Goal: Communication & Community: Answer question/provide support

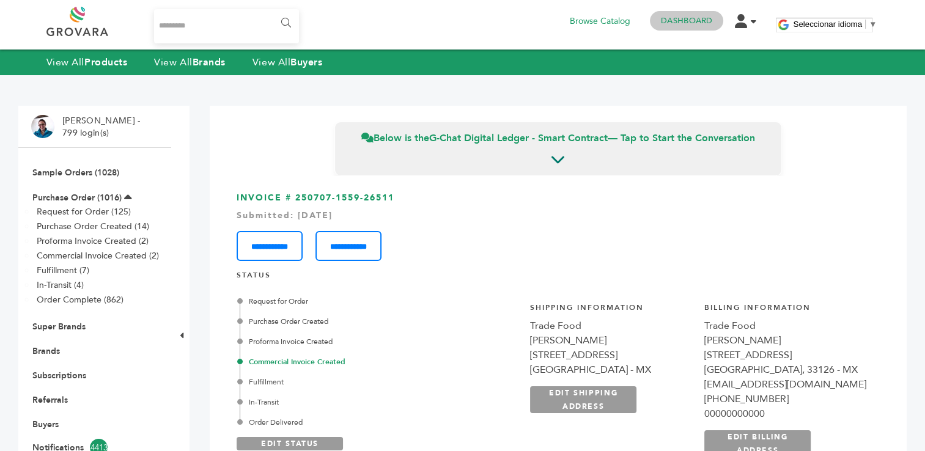
click at [676, 26] on h4 "Dashboard" at bounding box center [686, 21] width 73 height 20
click at [691, 18] on link "Dashboard" at bounding box center [686, 20] width 51 height 11
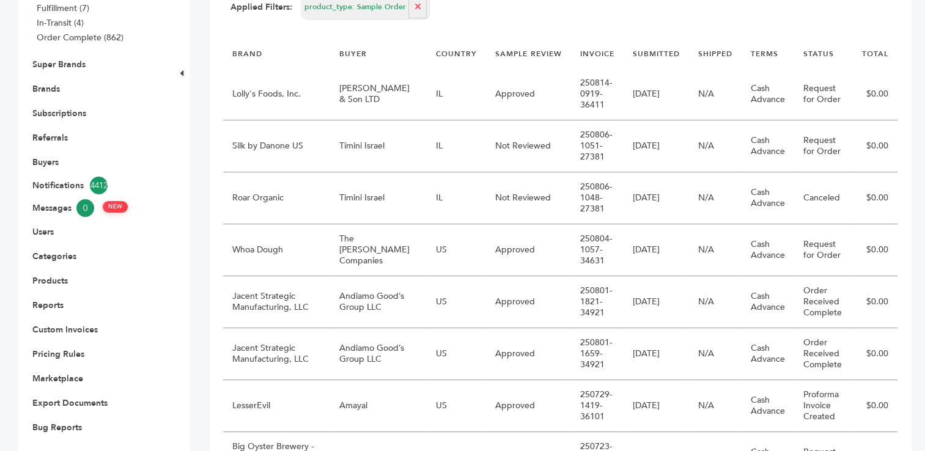
scroll to position [268, 0]
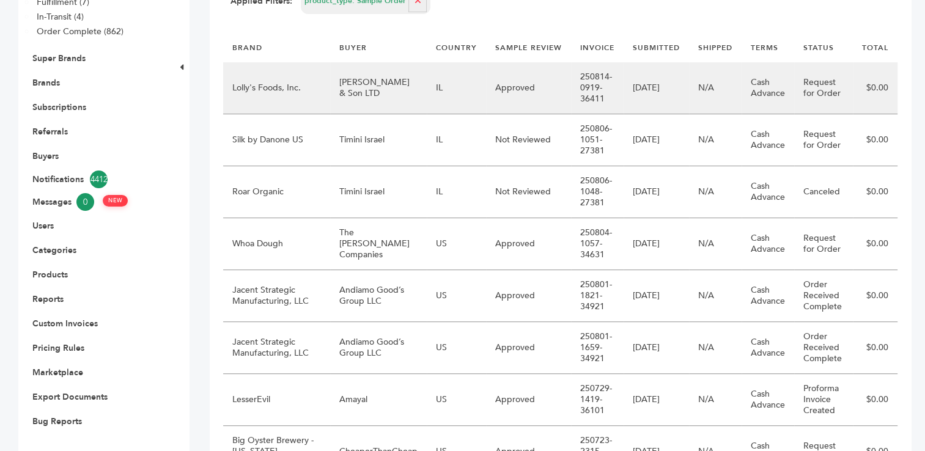
click at [363, 97] on td "Moshe Sides & Son LTD" at bounding box center [378, 88] width 97 height 52
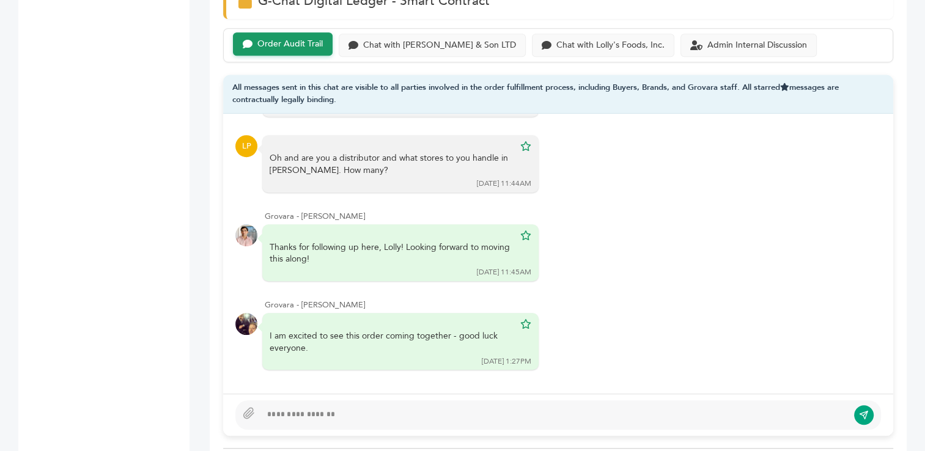
scroll to position [386, 0]
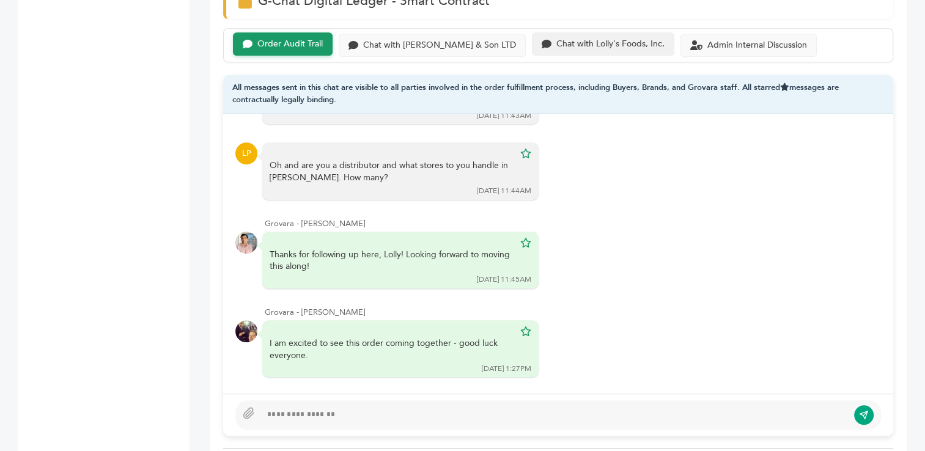
click at [589, 39] on div "Chat with Lolly's Foods, Inc." at bounding box center [610, 44] width 108 height 10
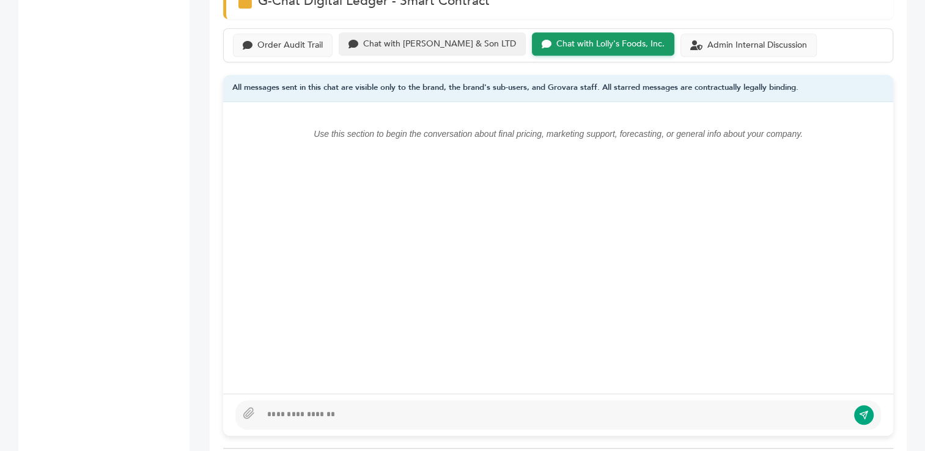
click at [417, 40] on div "Chat with Moshe Sides & Son LTD" at bounding box center [439, 44] width 153 height 10
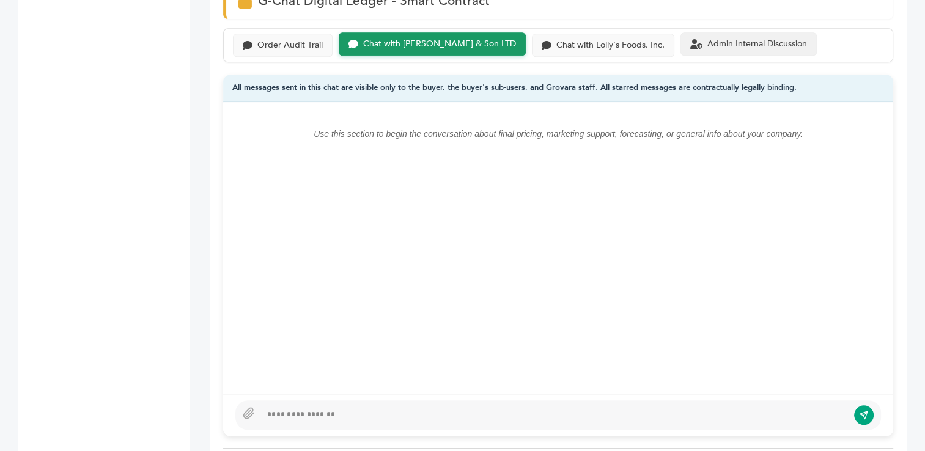
click at [707, 45] on div "Admin Internal Discussion" at bounding box center [757, 44] width 100 height 10
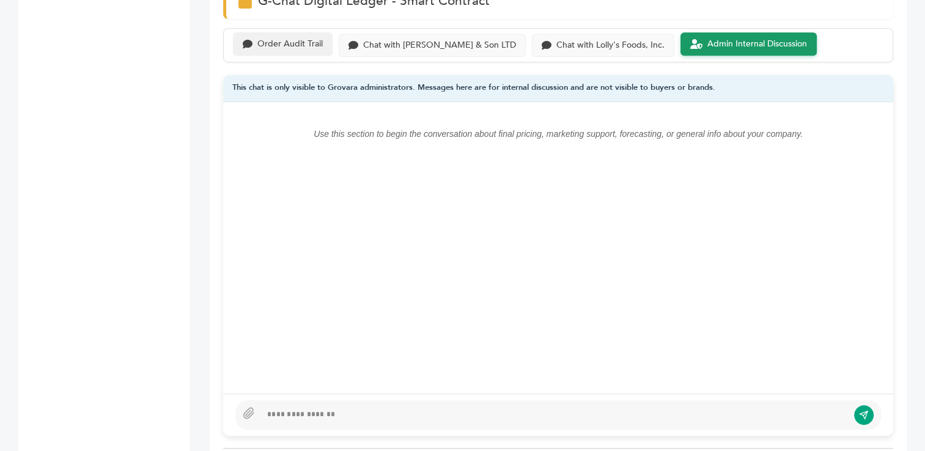
click at [292, 47] on div "Order Audit Trail" at bounding box center [289, 44] width 65 height 10
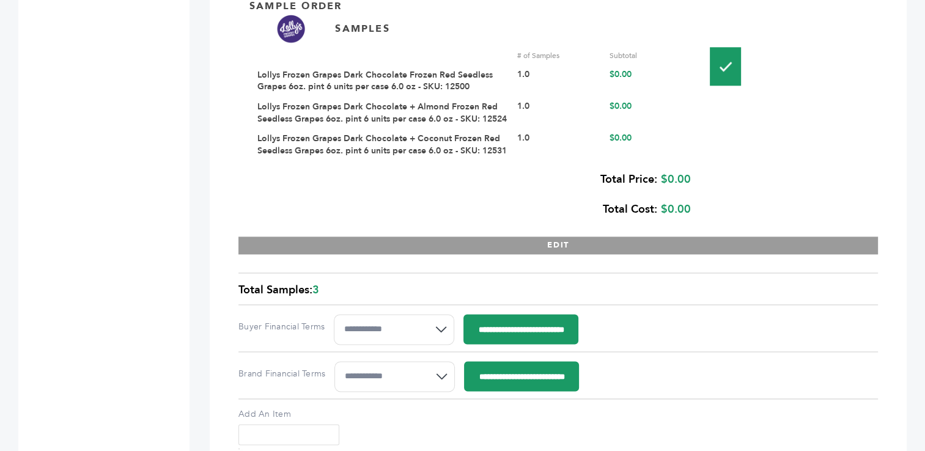
scroll to position [1522, 0]
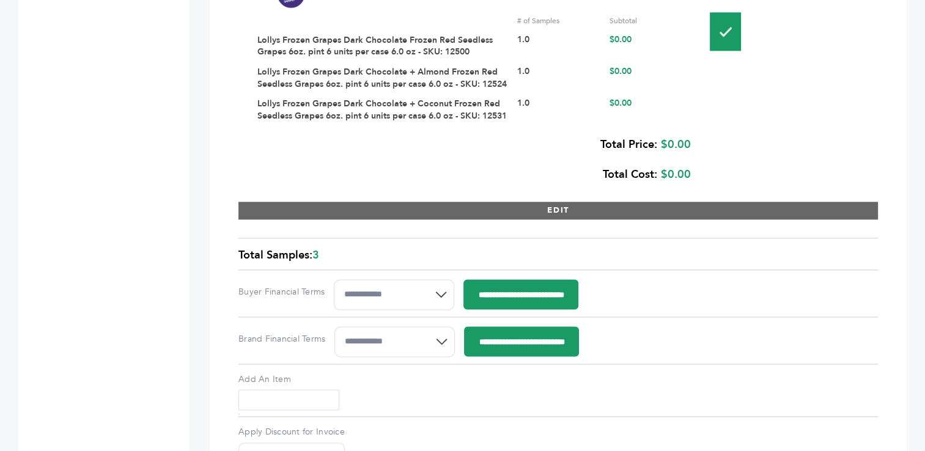
click at [564, 220] on button "EDIT" at bounding box center [558, 211] width 640 height 18
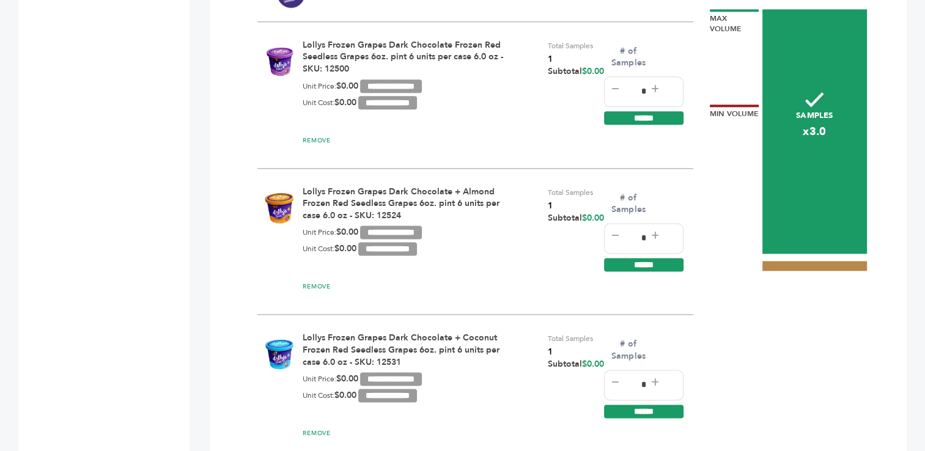
click at [445, 59] on div "Lollys Frozen Grapes Dark Chocolate Frozen Red Seedless Grapes 6oz. pint 6 unit…" at bounding box center [405, 57] width 205 height 36
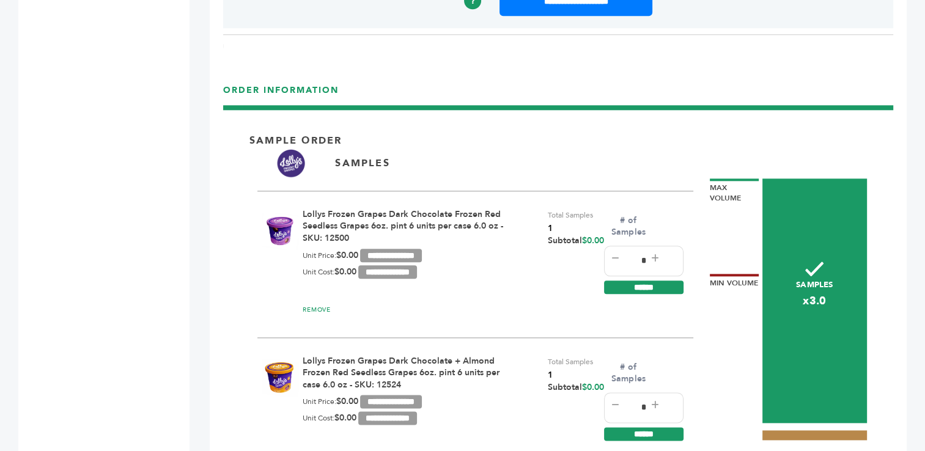
scroll to position [1379, 0]
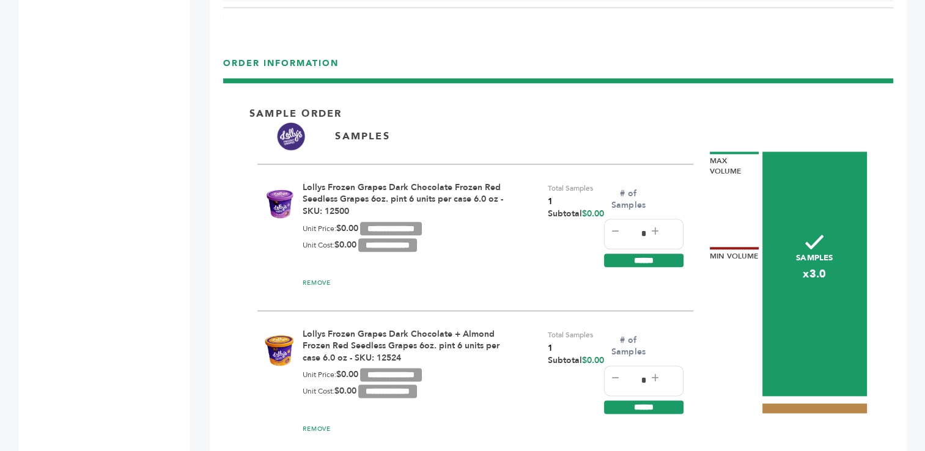
click at [346, 196] on link "Lollys Frozen Grapes Dark Chocolate Frozen Red Seedless Grapes 6oz. pint 6 unit…" at bounding box center [403, 199] width 201 height 35
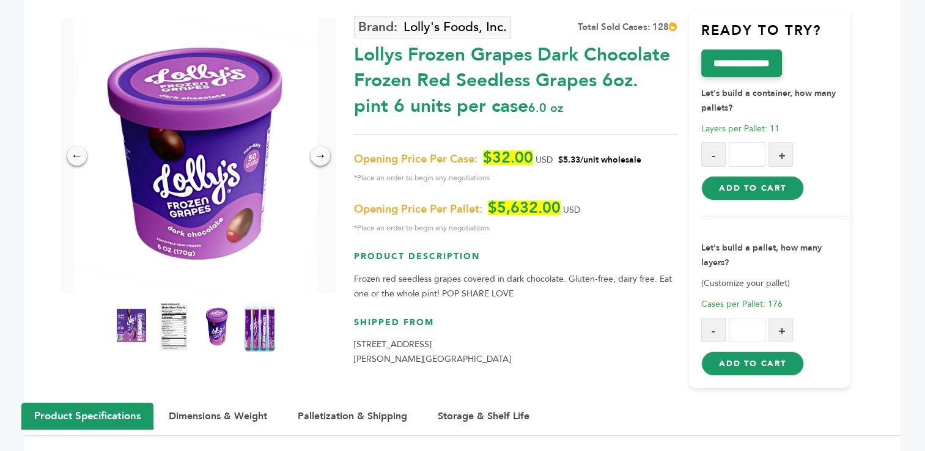
scroll to position [82, 0]
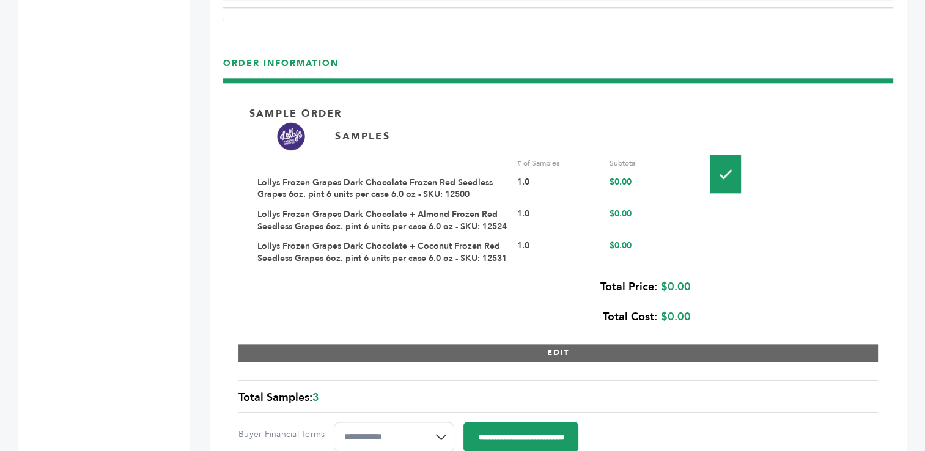
click at [552, 362] on button "EDIT" at bounding box center [558, 353] width 640 height 18
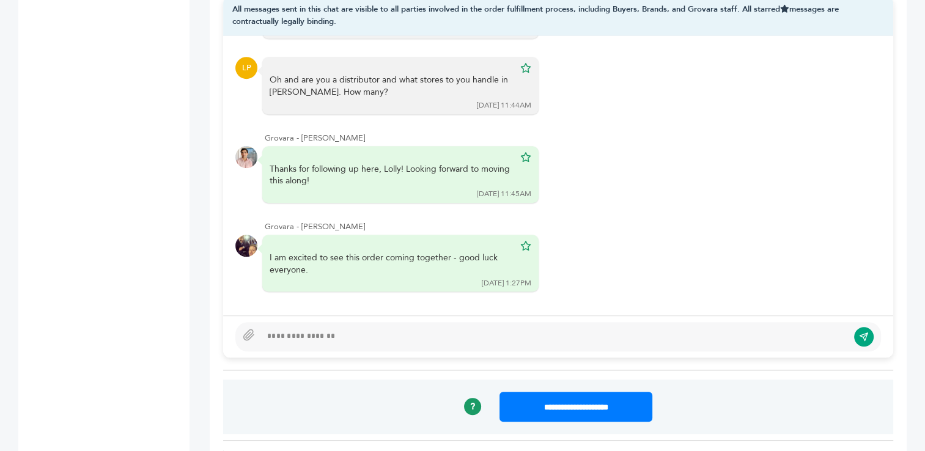
scroll to position [920, 0]
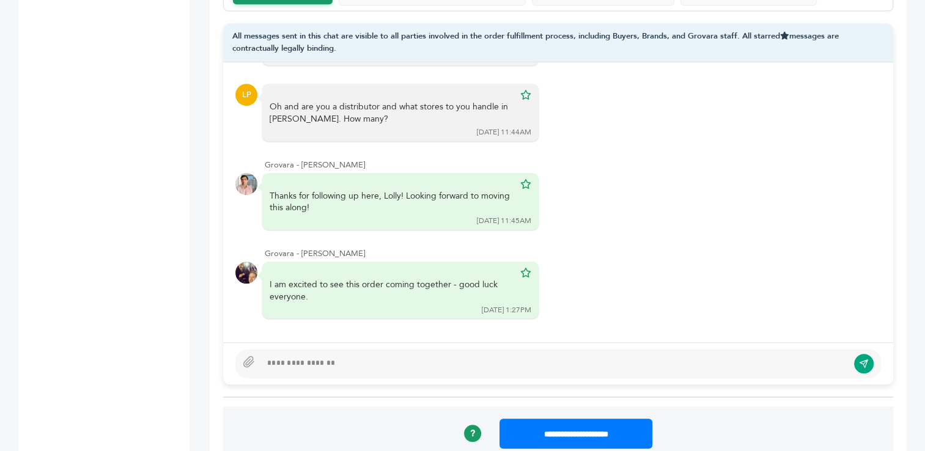
click at [369, 368] on div at bounding box center [558, 363] width 646 height 29
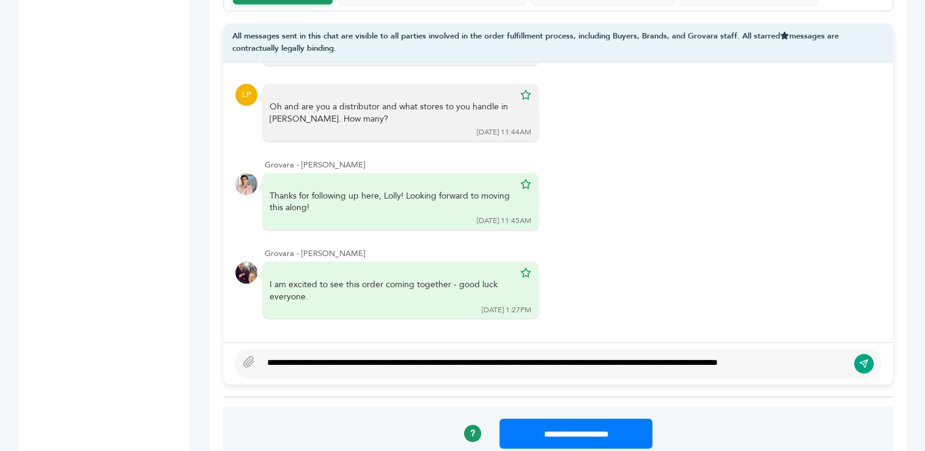
click at [758, 363] on div "**********" at bounding box center [554, 363] width 587 height 15
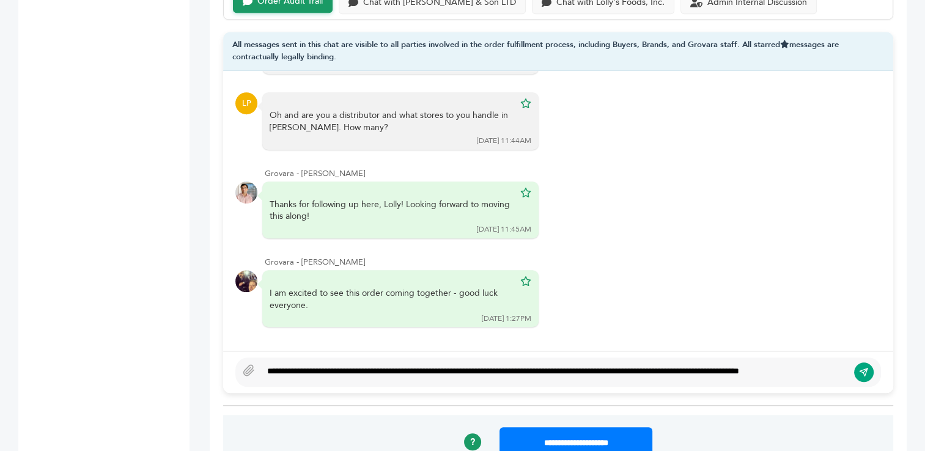
type textarea "**********"
click at [863, 367] on icon "submit" at bounding box center [864, 372] width 10 height 10
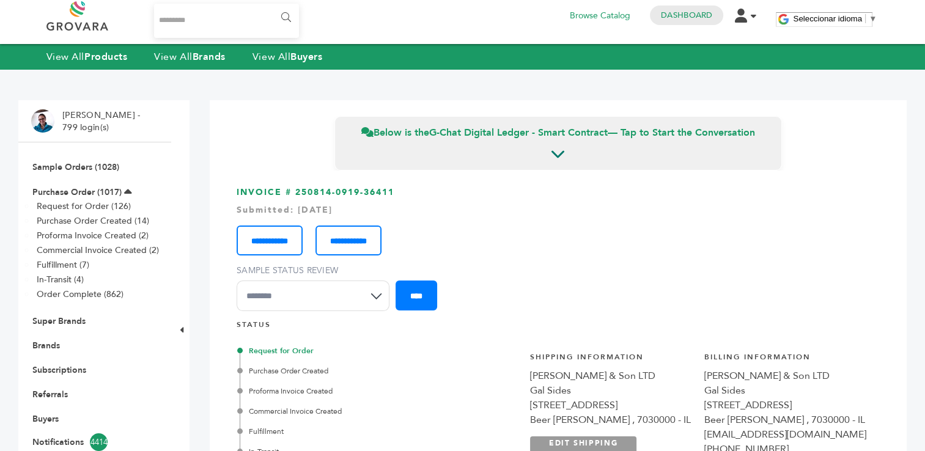
scroll to position [0, 0]
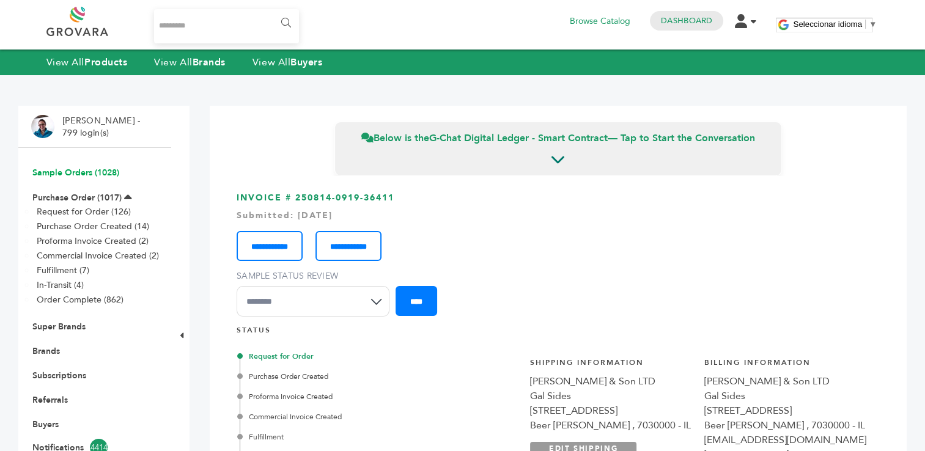
click at [64, 173] on link "Sample Orders (1028)" at bounding box center [75, 173] width 87 height 12
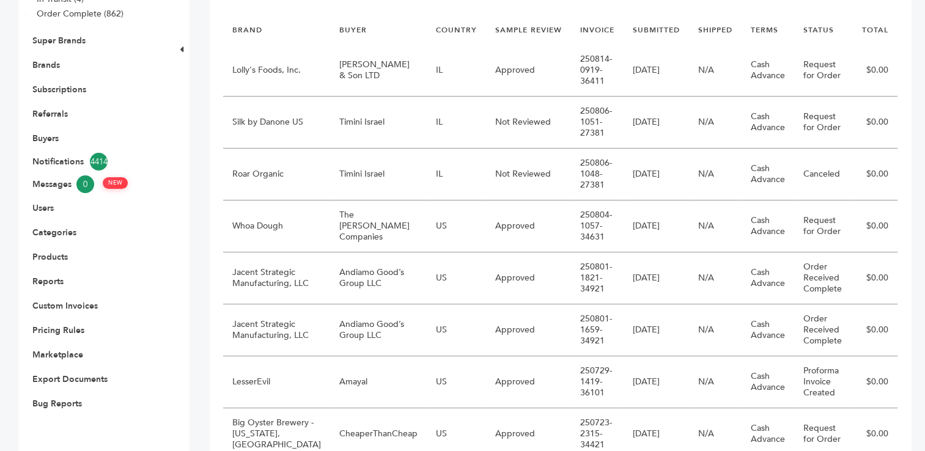
scroll to position [296, 0]
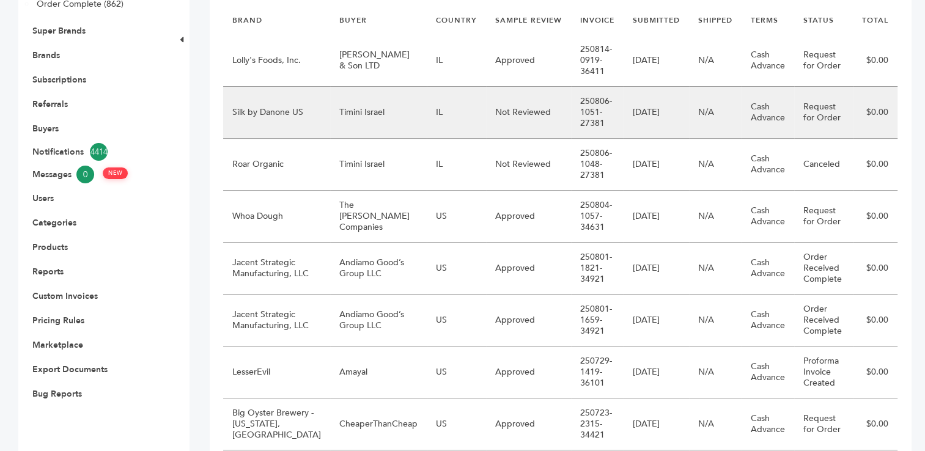
click at [344, 119] on td "Timini Israel" at bounding box center [378, 113] width 97 height 52
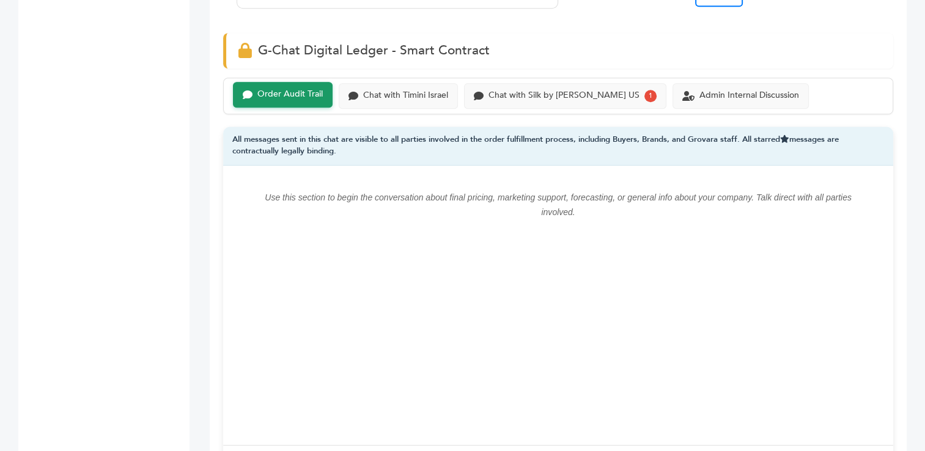
scroll to position [825, 0]
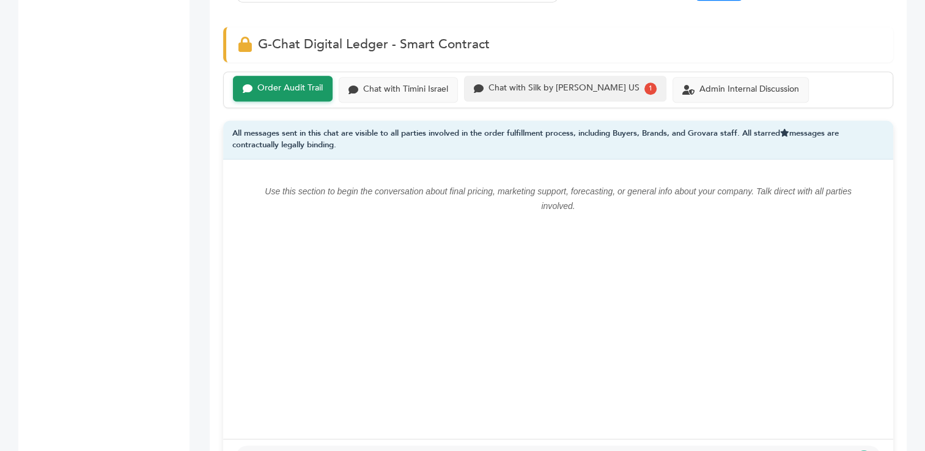
click at [555, 86] on div "Chat with Silk by [PERSON_NAME] US" at bounding box center [564, 88] width 151 height 10
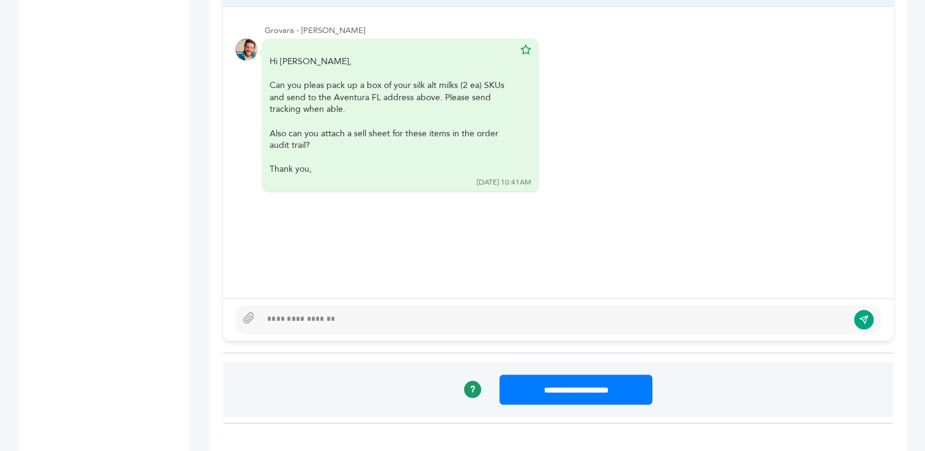
scroll to position [980, 0]
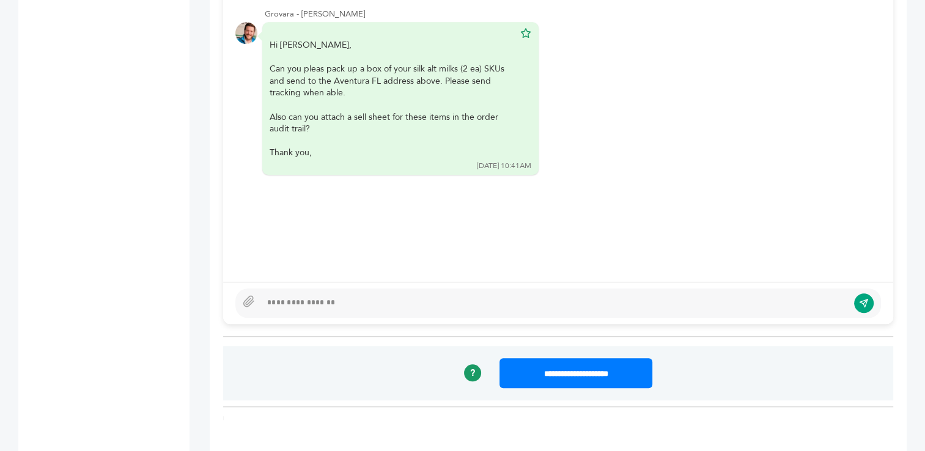
click at [293, 305] on div at bounding box center [554, 303] width 587 height 15
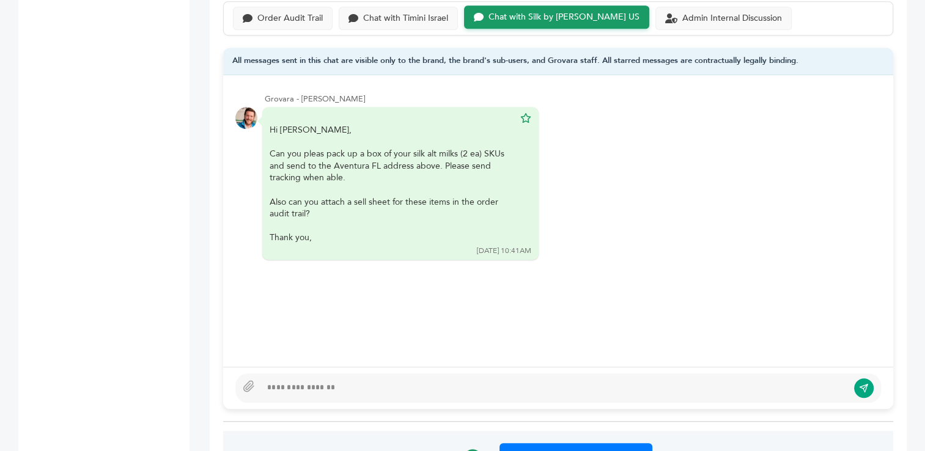
scroll to position [898, 0]
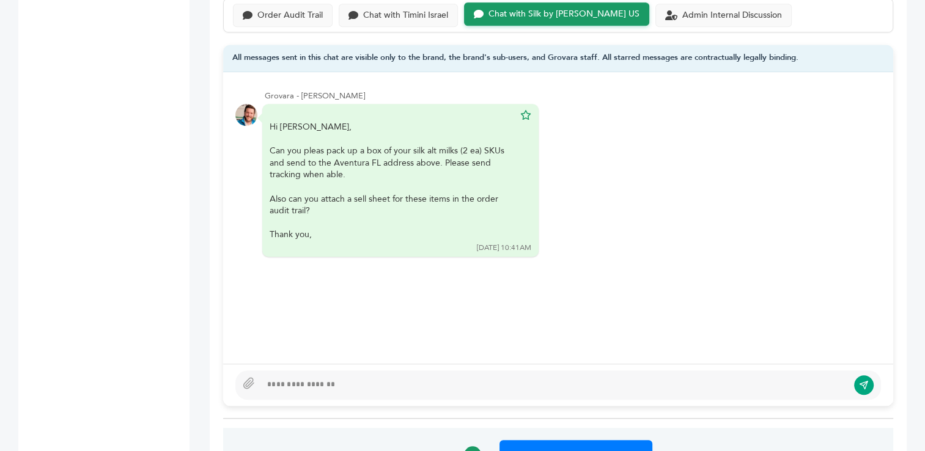
click at [432, 385] on div at bounding box center [554, 385] width 587 height 15
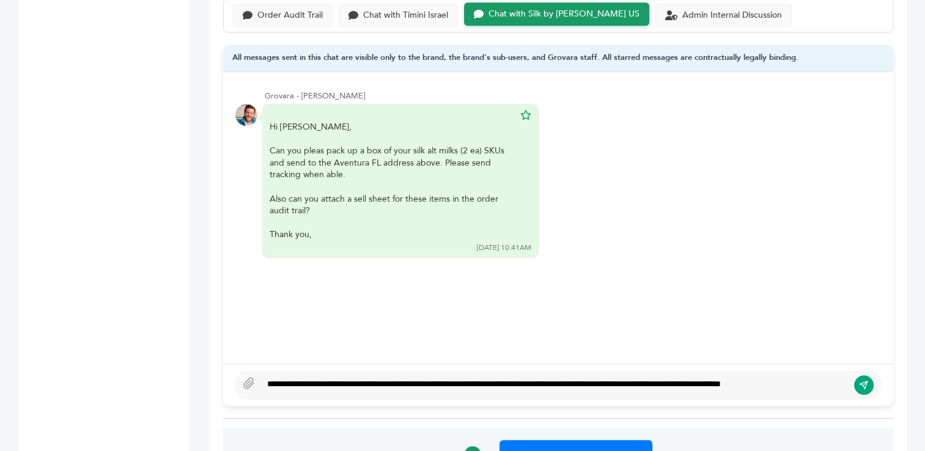
scroll to position [890, 0]
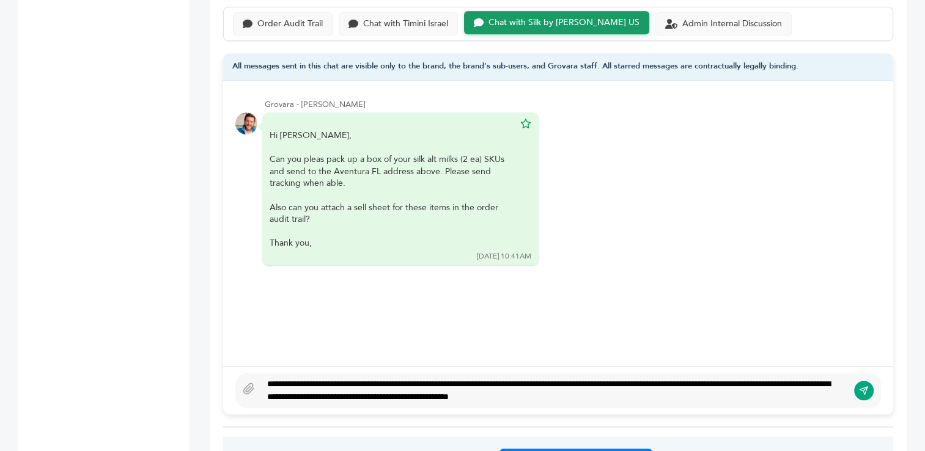
type textarea "**********"
click at [863, 388] on icon "submit" at bounding box center [864, 390] width 10 height 10
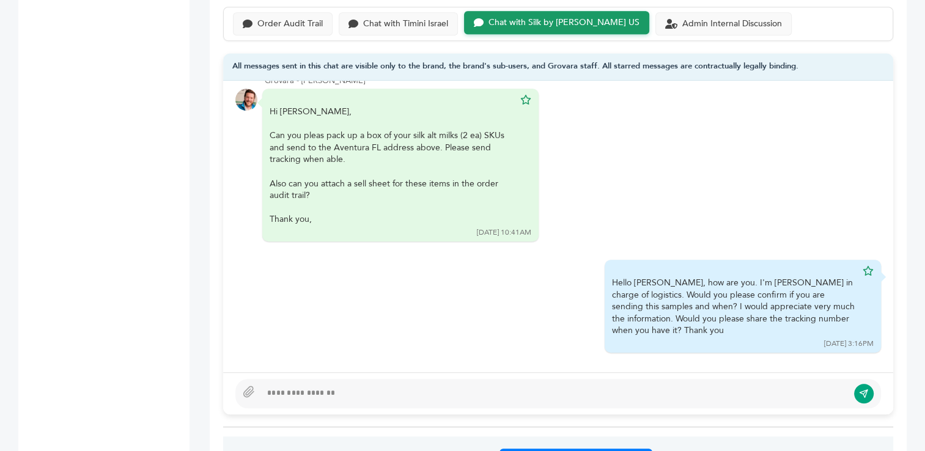
scroll to position [0, 0]
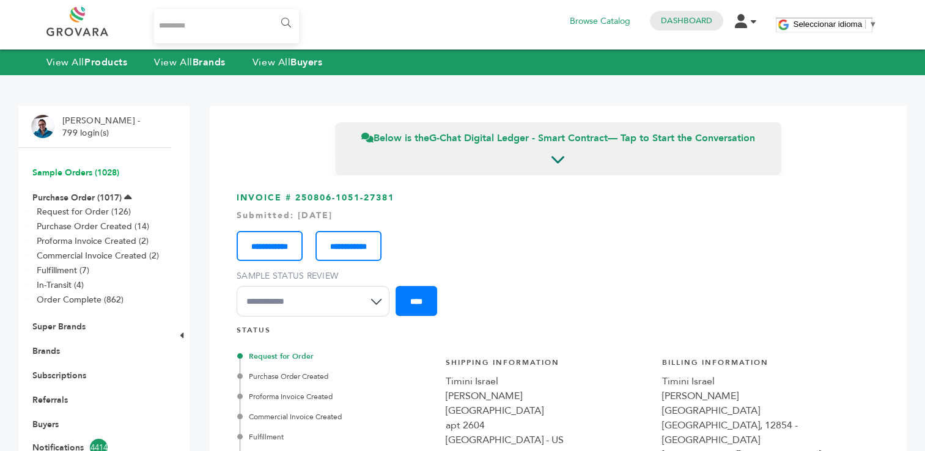
click at [78, 173] on link "Sample Orders (1028)" at bounding box center [75, 173] width 87 height 12
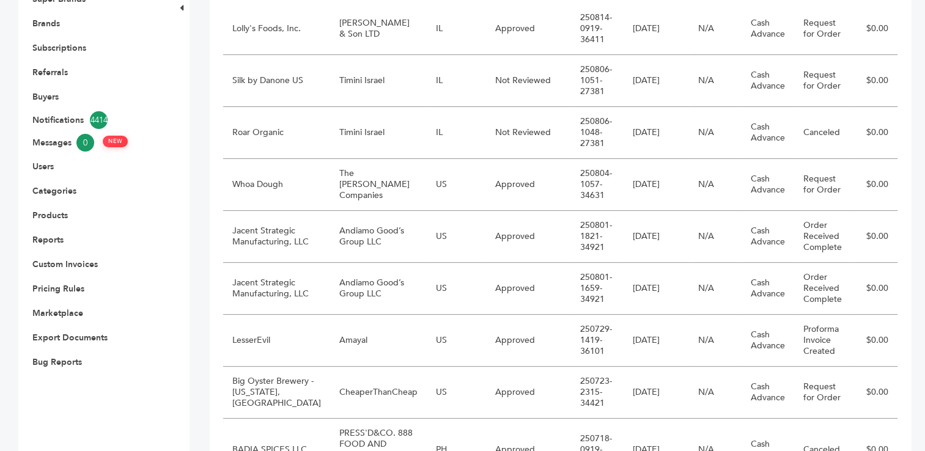
scroll to position [330, 0]
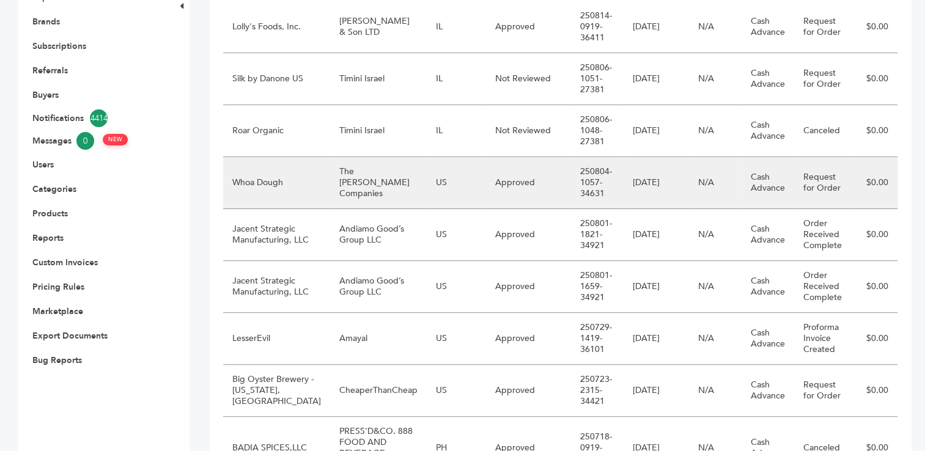
click at [345, 194] on td "The [PERSON_NAME] Companies" at bounding box center [378, 183] width 97 height 52
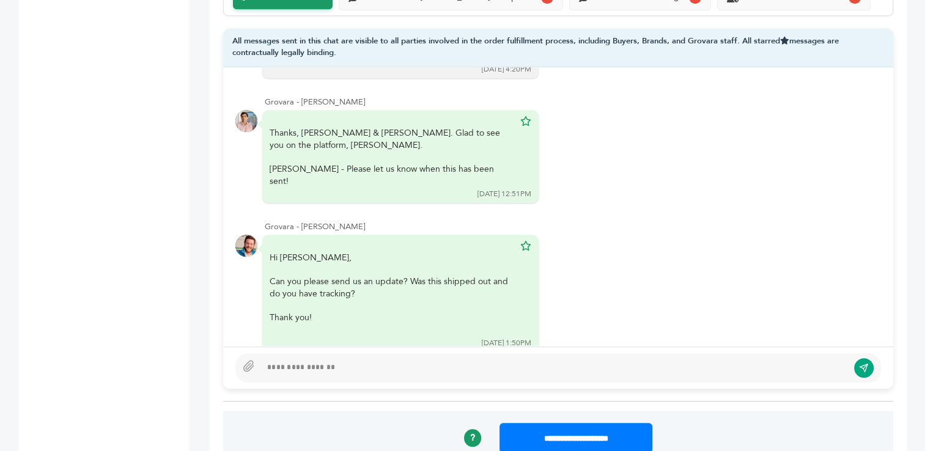
scroll to position [860, 0]
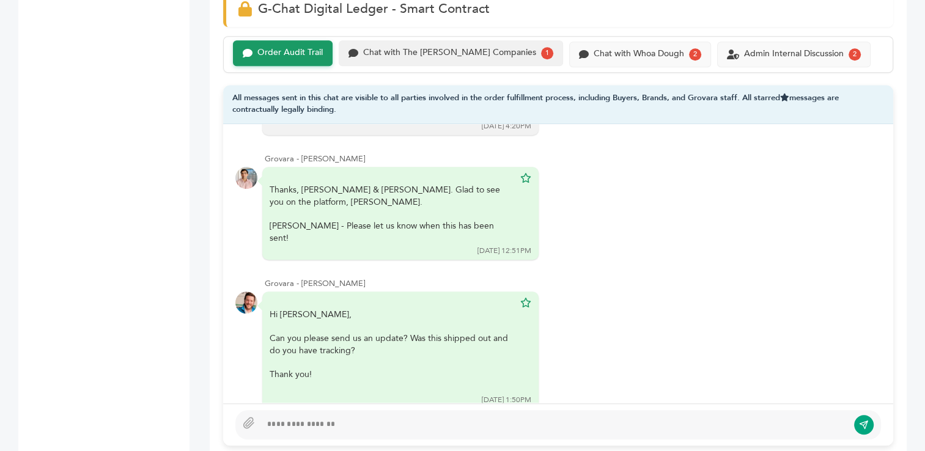
click at [430, 55] on div "Chat with The Raley's Companies" at bounding box center [449, 53] width 173 height 10
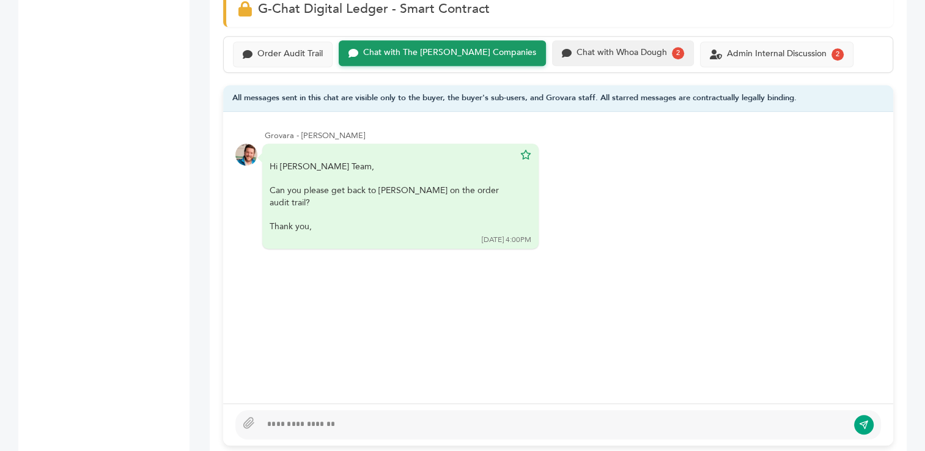
click at [586, 50] on div "Chat with Whoa Dough" at bounding box center [622, 53] width 90 height 10
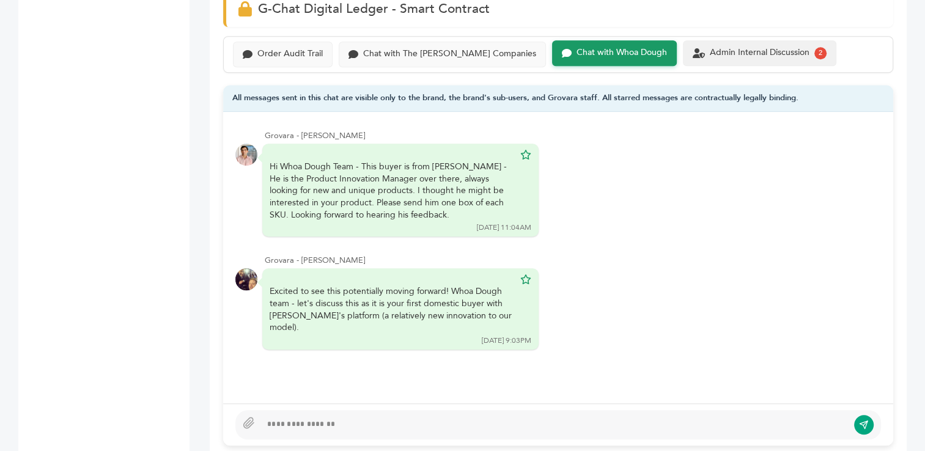
click at [714, 51] on div "Admin Internal Discussion" at bounding box center [760, 53] width 100 height 10
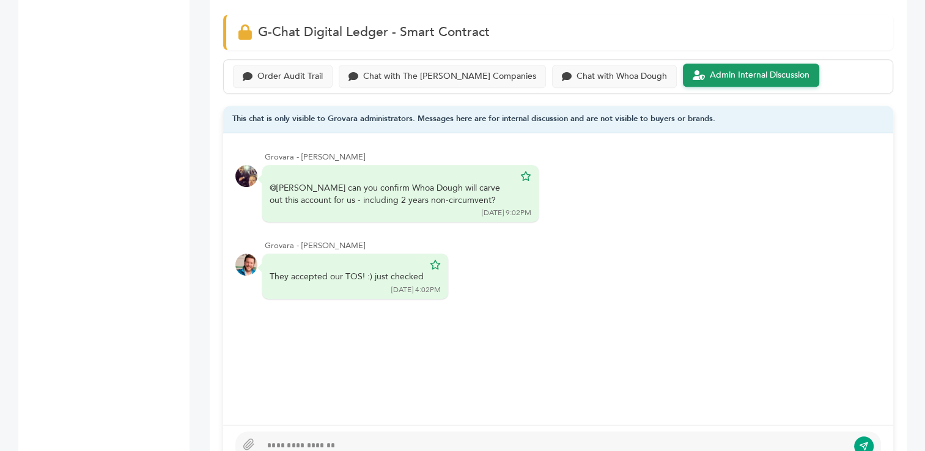
scroll to position [868, 0]
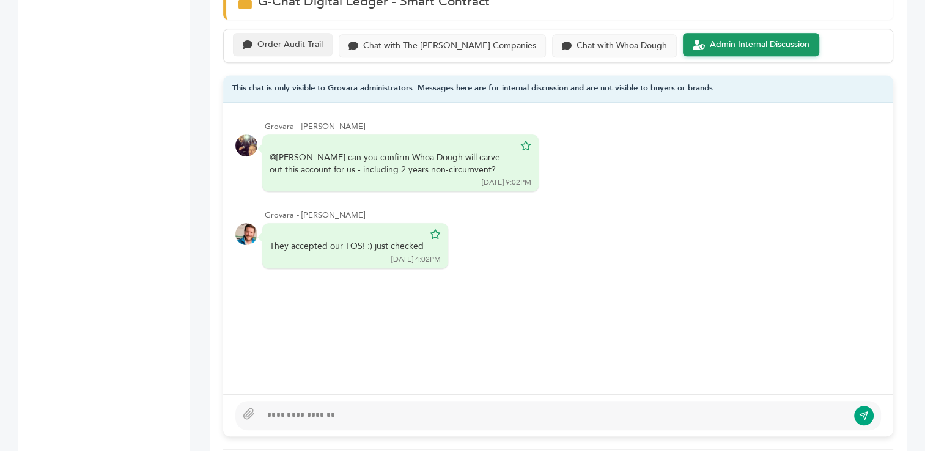
click at [289, 46] on div "Order Audit Trail" at bounding box center [289, 45] width 65 height 10
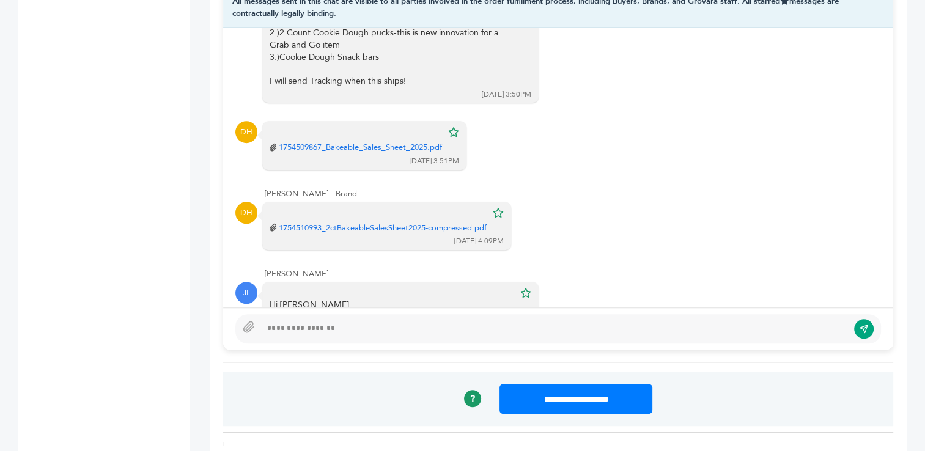
scroll to position [274, 0]
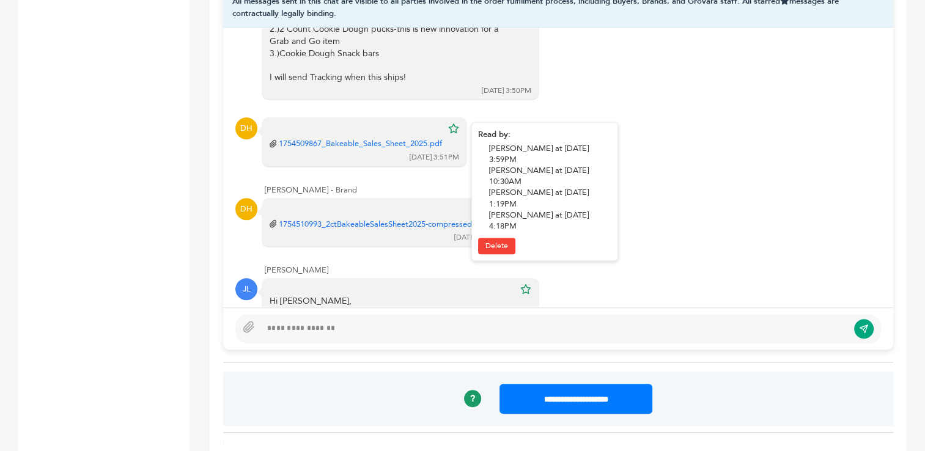
click at [352, 143] on link "1754509867_Bakeable_Sales_Sheet_2025.pdf" at bounding box center [360, 143] width 163 height 11
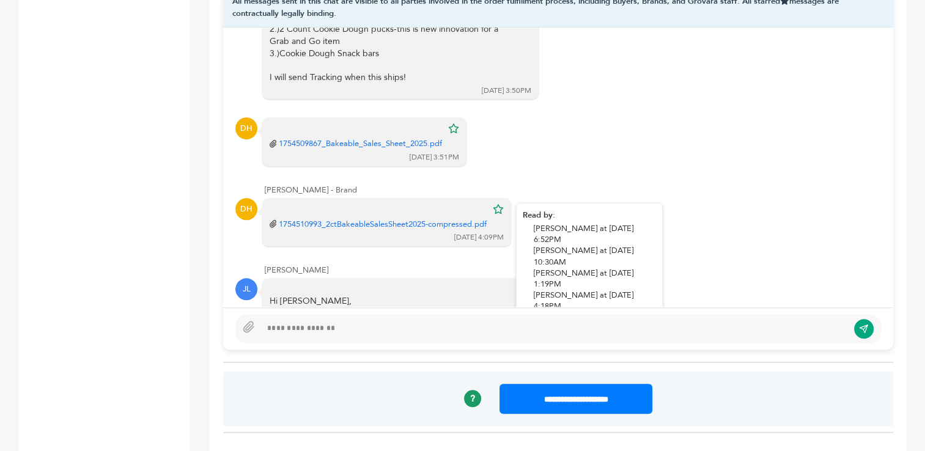
click at [335, 225] on link "1754510993_2ctBakeableSalesSheet2025-compressed.pdf" at bounding box center [383, 224] width 208 height 11
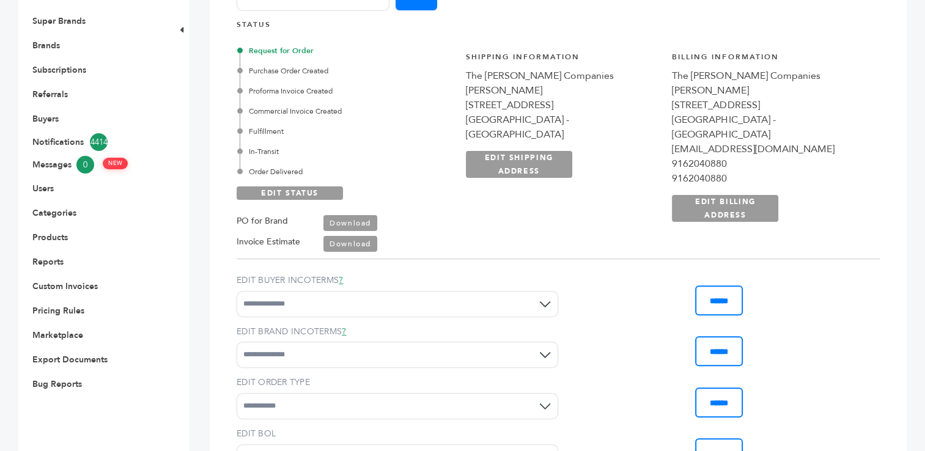
scroll to position [0, 0]
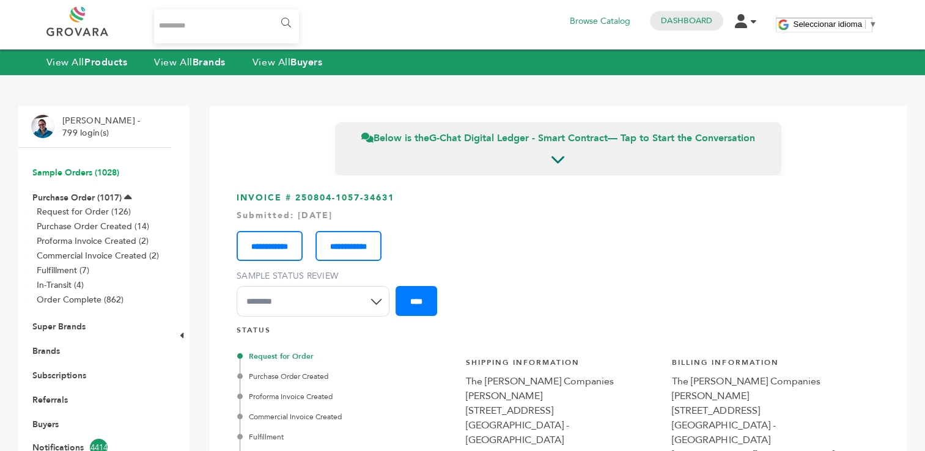
click at [67, 171] on link "Sample Orders (1028)" at bounding box center [75, 173] width 87 height 12
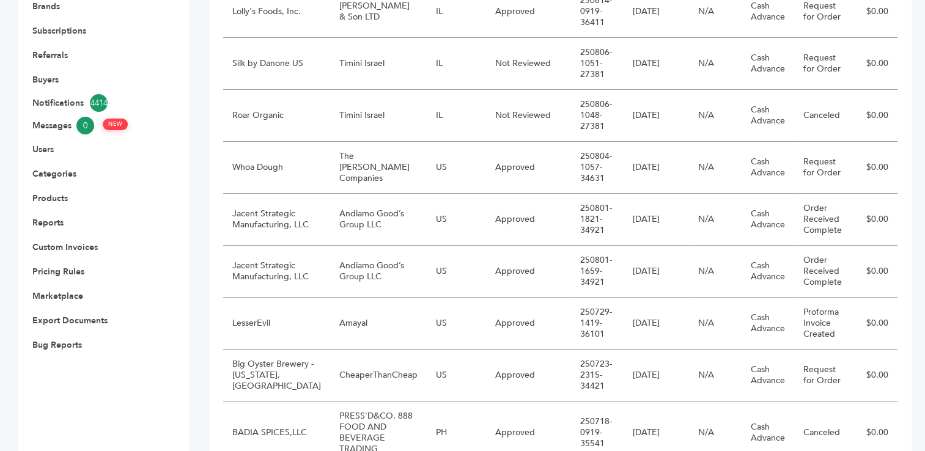
scroll to position [382, 0]
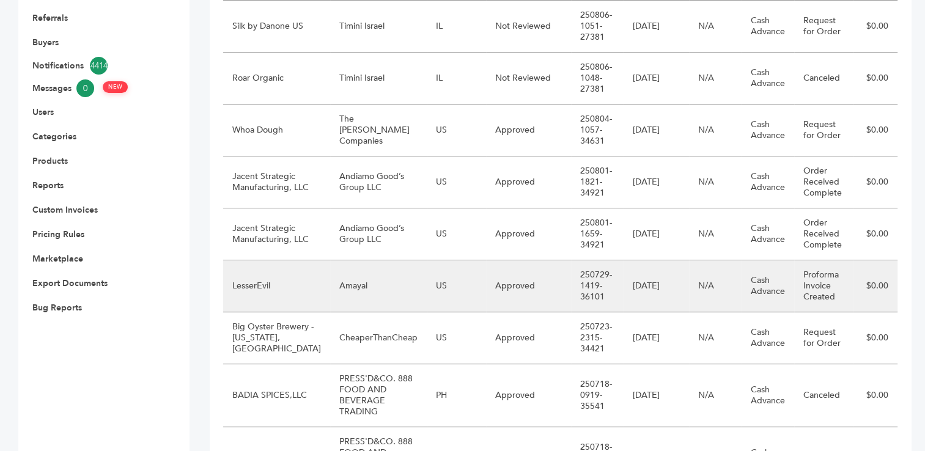
click at [363, 292] on td "Amayal" at bounding box center [378, 286] width 97 height 52
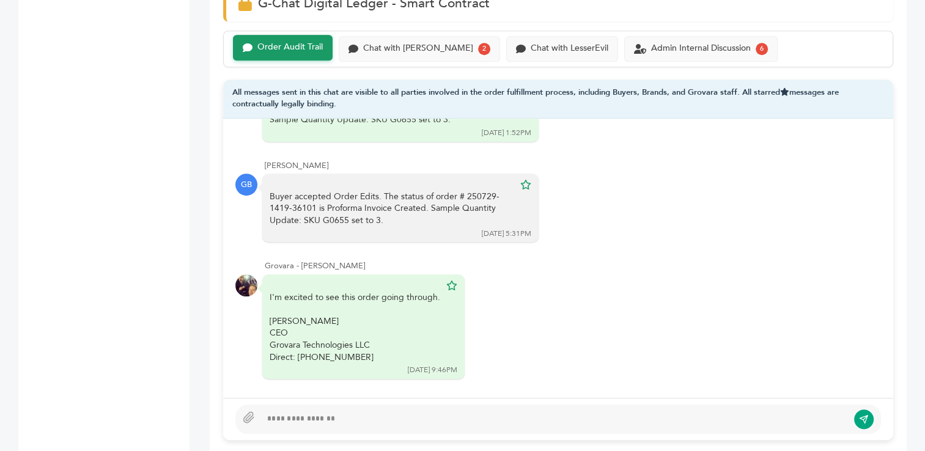
scroll to position [231, 0]
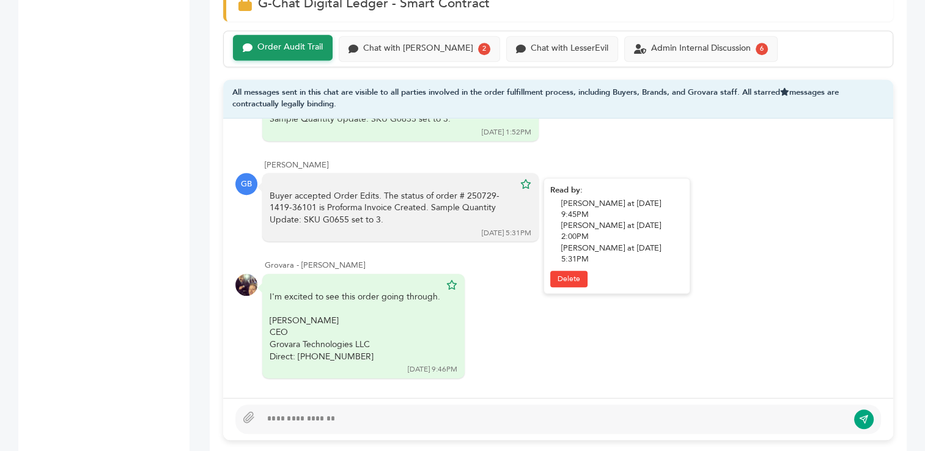
drag, startPoint x: 323, startPoint y: 219, endPoint x: 345, endPoint y: 224, distance: 22.5
click at [345, 224] on div "Buyer accepted Order Edits. The status of order # 250729-1419-36101 is Proforma…" at bounding box center [400, 207] width 276 height 69
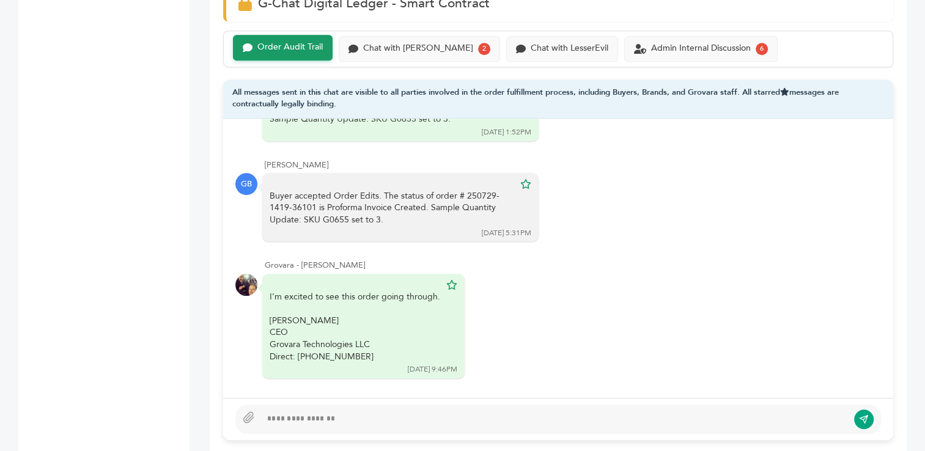
click at [673, 155] on div "Grovara - Max Gallagher Request for Order accepted by Max Gallagher. Order Stat…" at bounding box center [558, 258] width 670 height 279
click at [391, 45] on div "Chat with Amayal" at bounding box center [418, 47] width 110 height 10
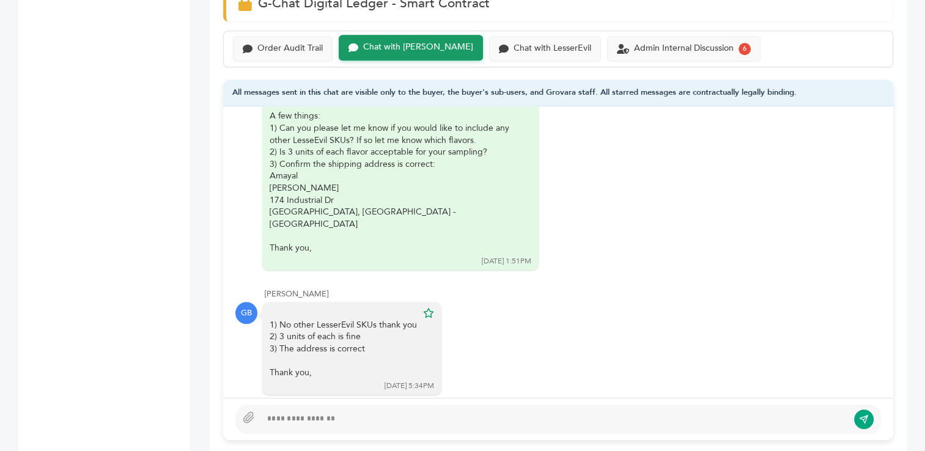
scroll to position [73, 0]
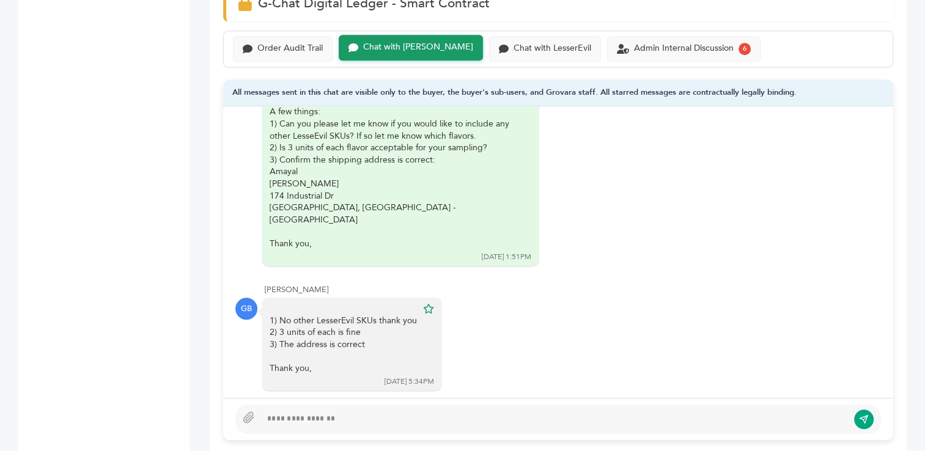
click at [731, 316] on div "GB 1) No other LesserEvil SKUs thank you 2) 3 units of each is fine 3) The addr…" at bounding box center [558, 345] width 646 height 94
click at [634, 44] on div "Admin Internal Discussion" at bounding box center [684, 47] width 100 height 10
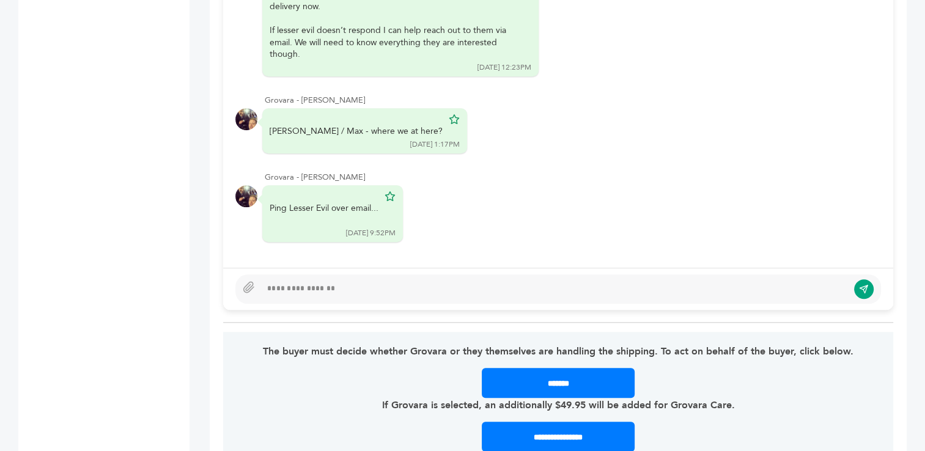
scroll to position [1019, 0]
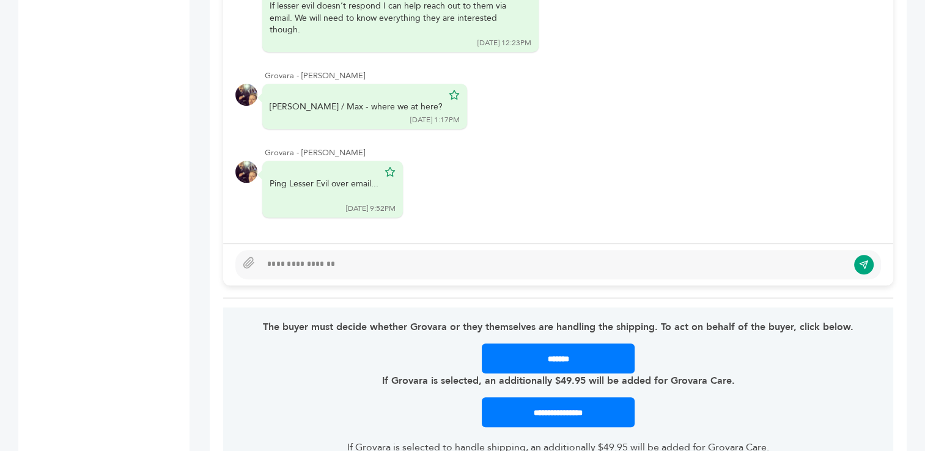
click at [408, 269] on div at bounding box center [554, 264] width 587 height 15
type textarea "**********"
click at [860, 264] on icon "submit" at bounding box center [864, 264] width 10 height 10
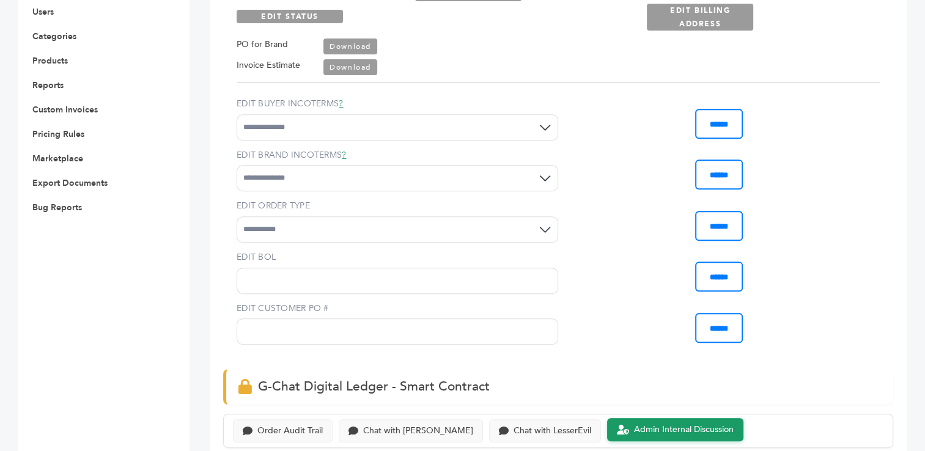
scroll to position [0, 0]
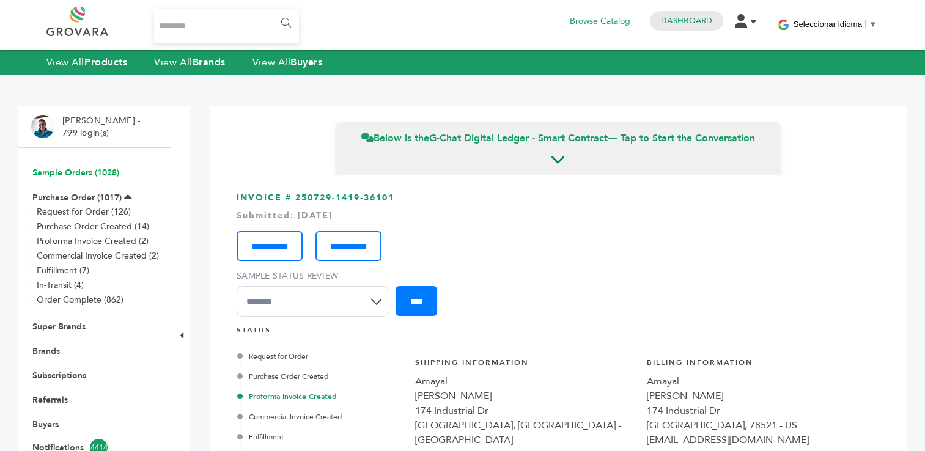
click at [69, 171] on link "Sample Orders (1028)" at bounding box center [75, 173] width 87 height 12
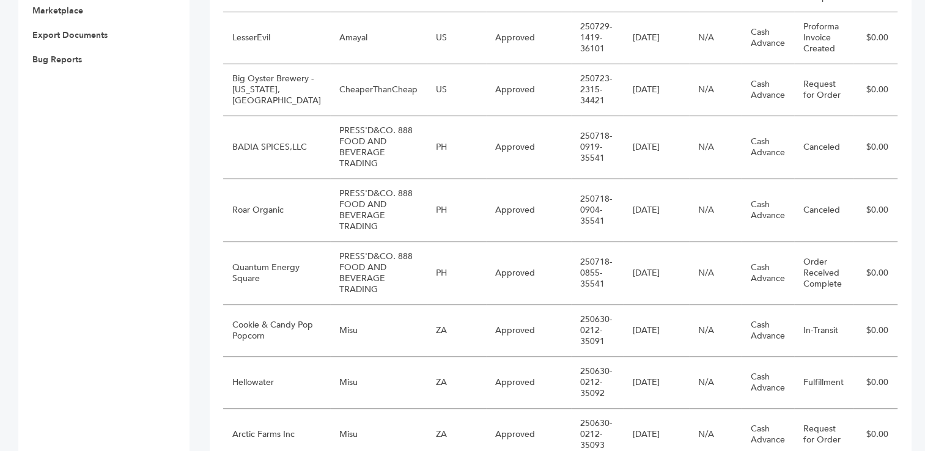
scroll to position [648, 0]
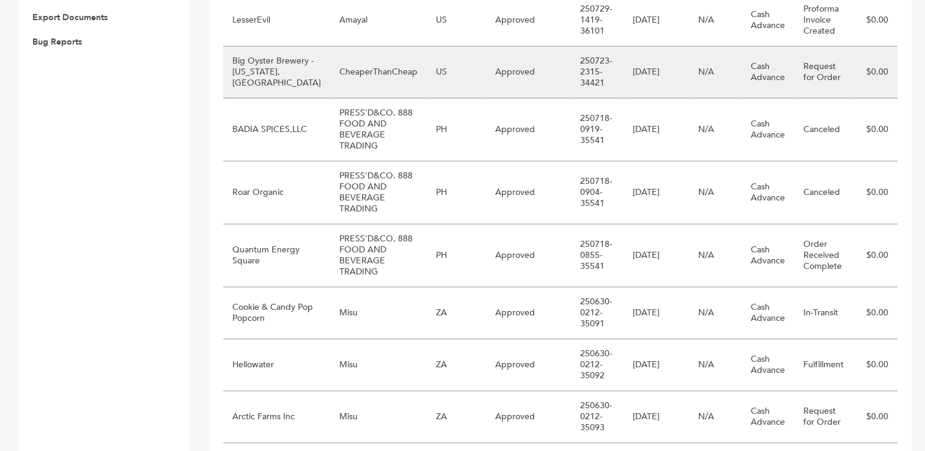
click at [367, 81] on td "CheaperThanCheap" at bounding box center [378, 72] width 97 height 52
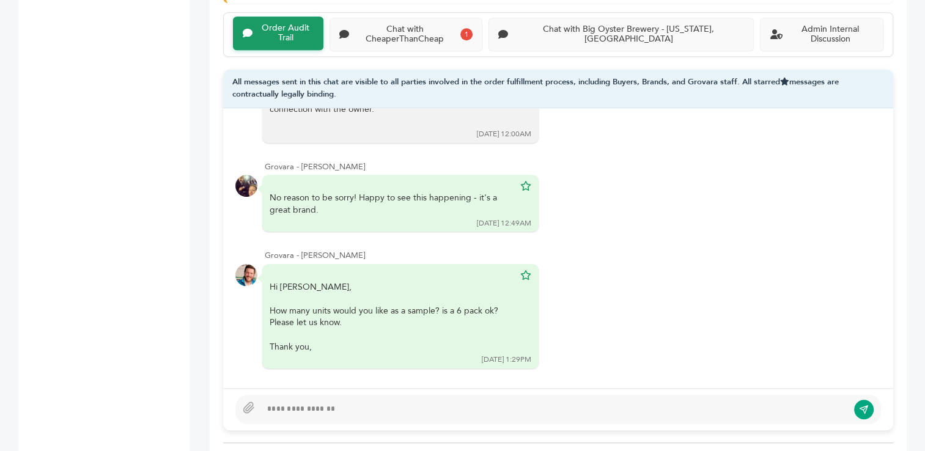
scroll to position [227, 0]
click at [422, 28] on div "Chat with CheaperThanCheap" at bounding box center [405, 33] width 102 height 21
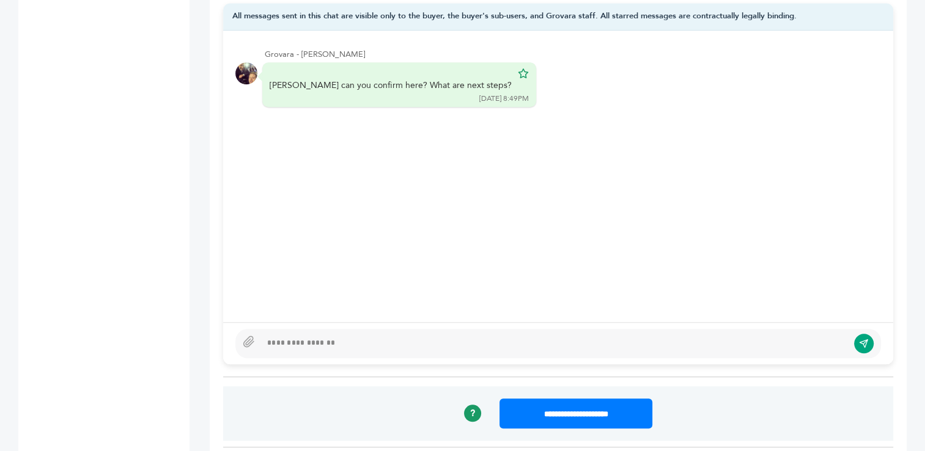
scroll to position [973, 0]
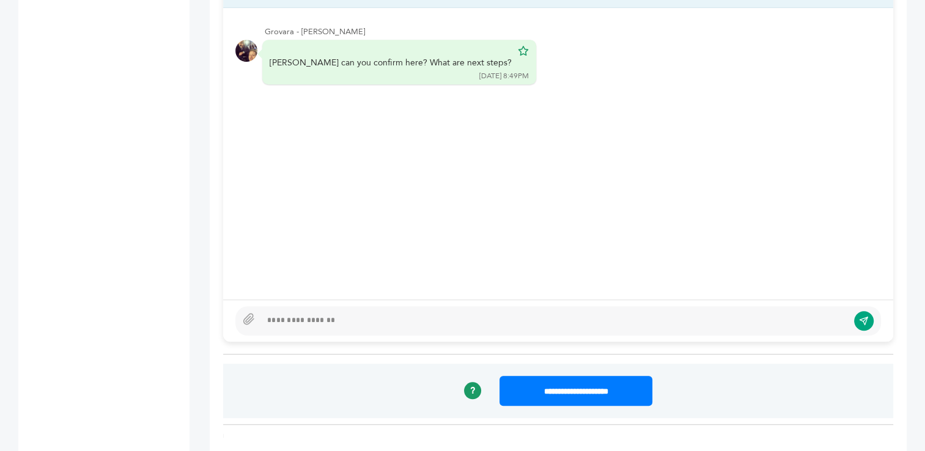
click at [457, 317] on div at bounding box center [558, 320] width 646 height 29
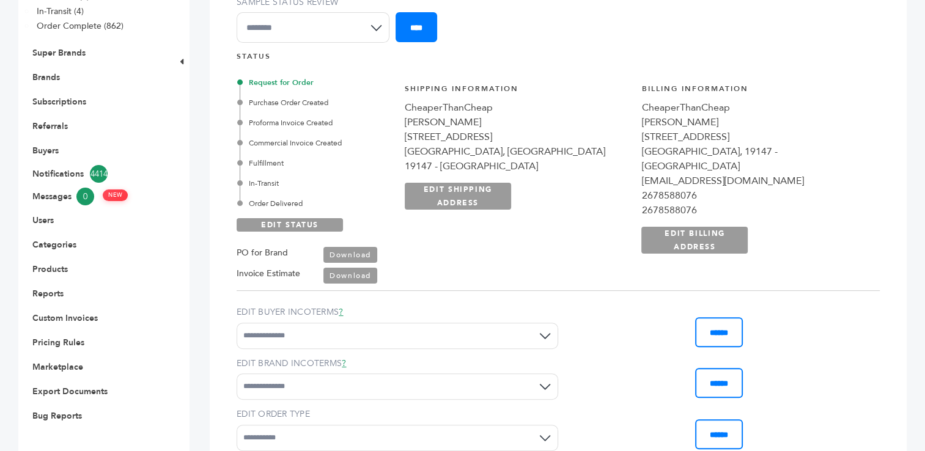
scroll to position [306, 0]
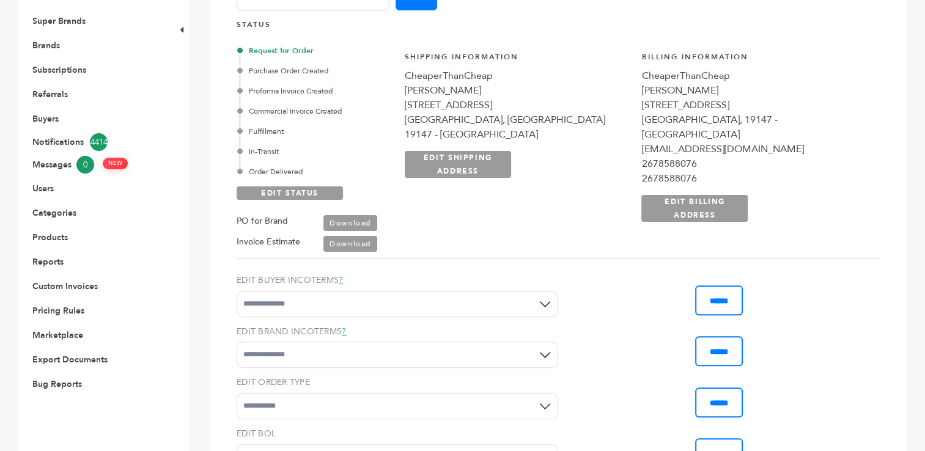
drag, startPoint x: 610, startPoint y: 76, endPoint x: 731, endPoint y: 114, distance: 126.9
click at [630, 114] on div "**********" at bounding box center [517, 137] width 225 height 170
copy div "CheaperThanCheap Grayson Sutton 1011 S 11th st Philadelphia, PA 19147 - US"
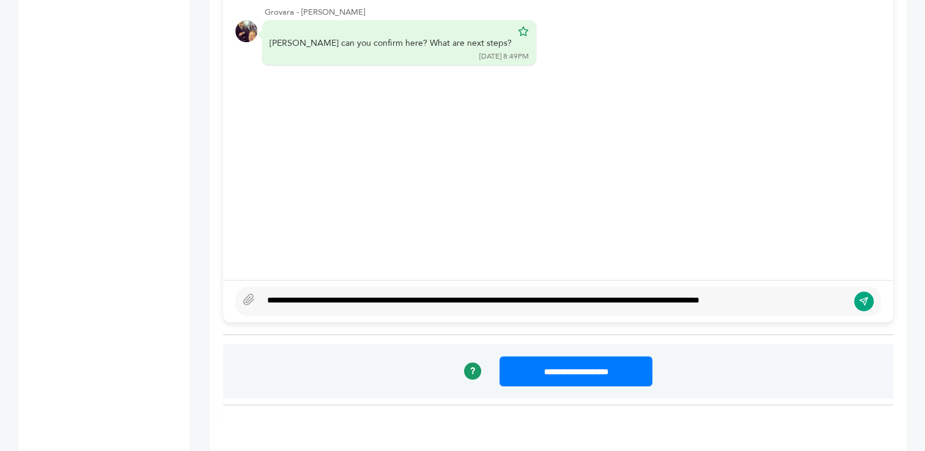
scroll to position [1002, 0]
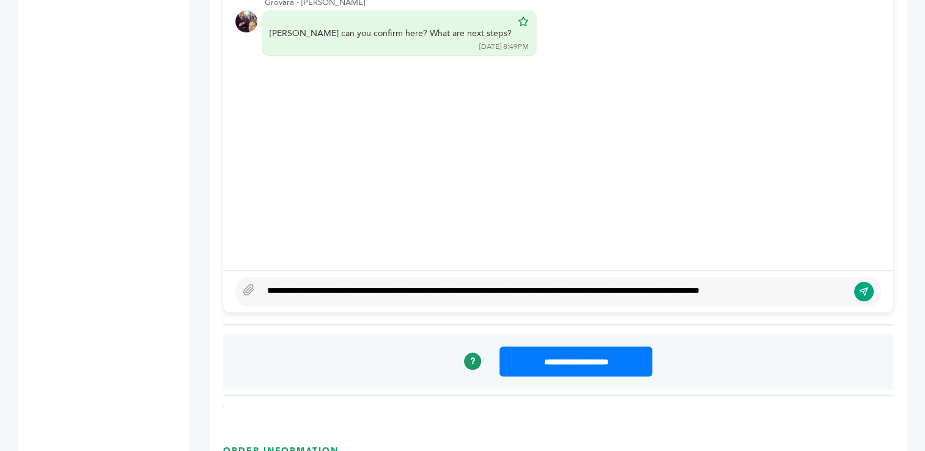
click at [836, 284] on div "**********" at bounding box center [554, 291] width 587 height 15
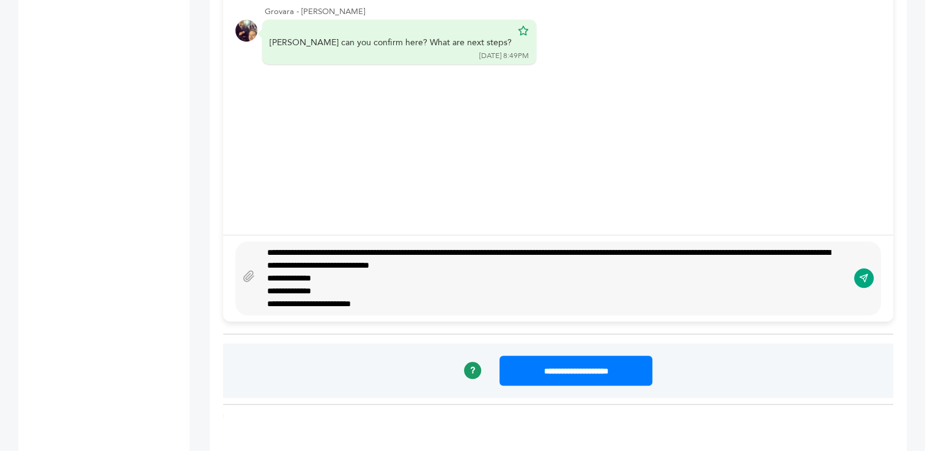
scroll to position [954, 0]
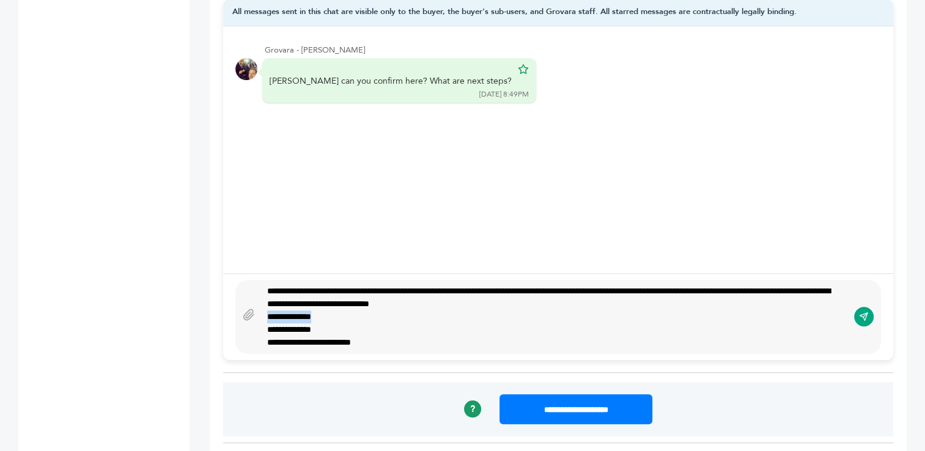
drag, startPoint x: 339, startPoint y: 305, endPoint x: 264, endPoint y: 303, distance: 74.6
click at [264, 303] on div "**********" at bounding box center [554, 317] width 587 height 64
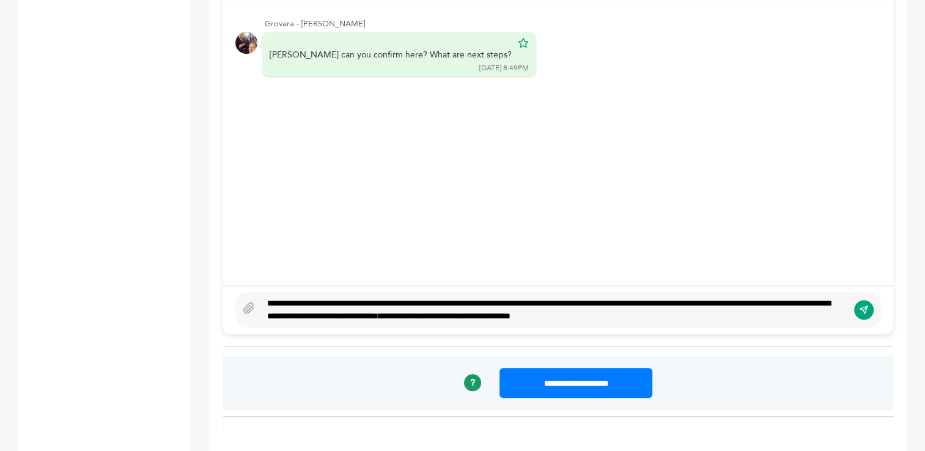
scroll to position [993, 0]
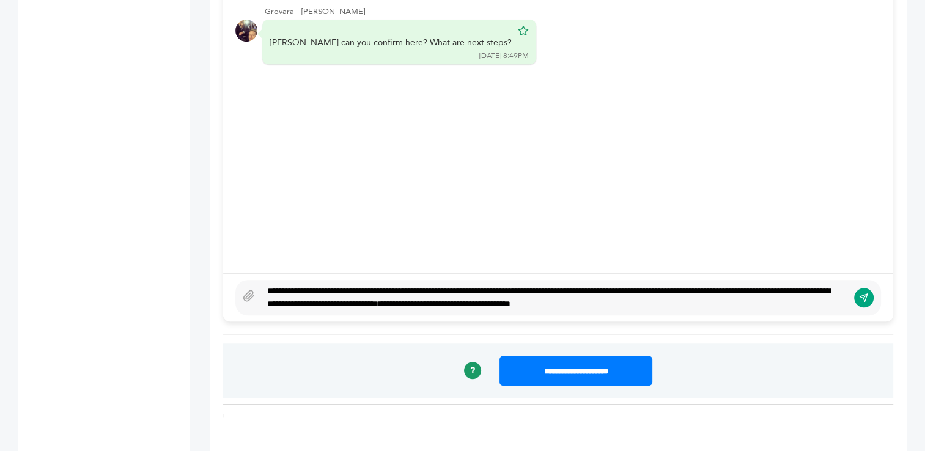
click at [775, 292] on div "**********" at bounding box center [554, 298] width 587 height 26
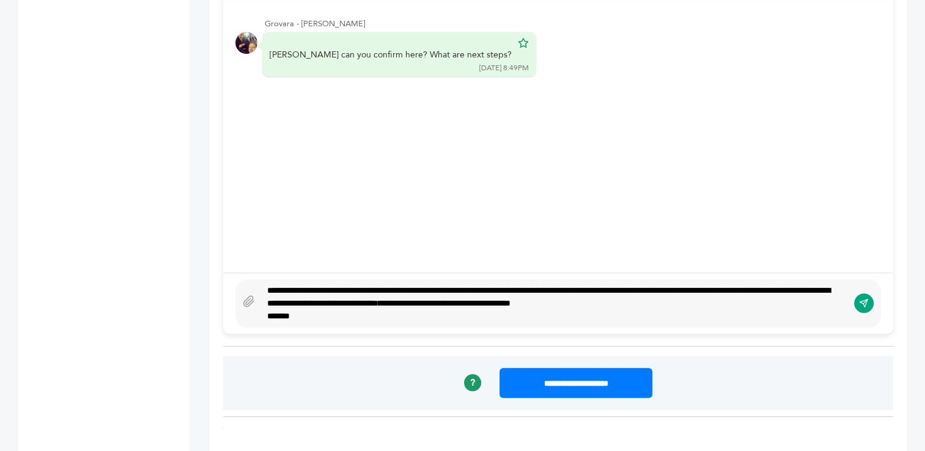
type textarea "**********"
click at [866, 298] on icon "submit" at bounding box center [864, 303] width 10 height 10
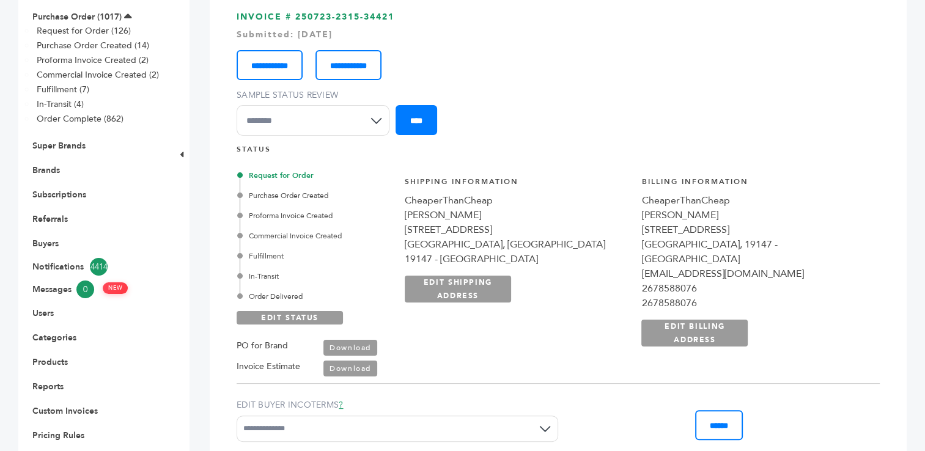
scroll to position [0, 0]
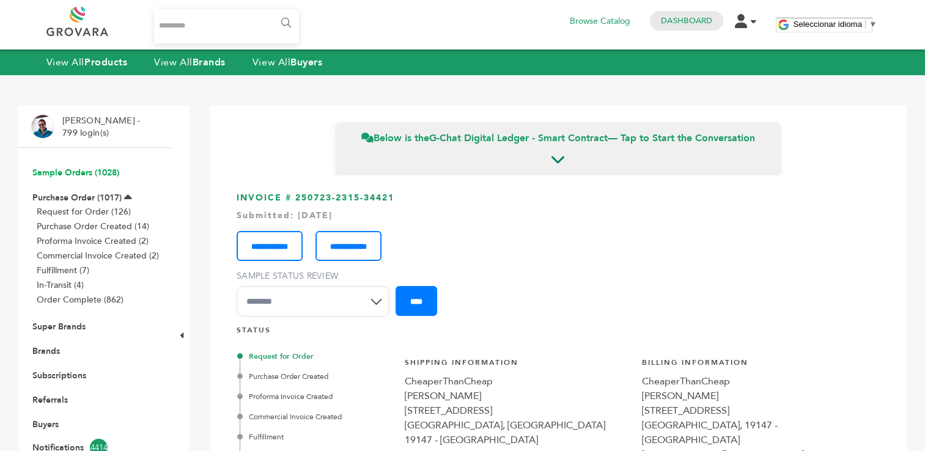
click at [59, 172] on link "Sample Orders (1028)" at bounding box center [75, 173] width 87 height 12
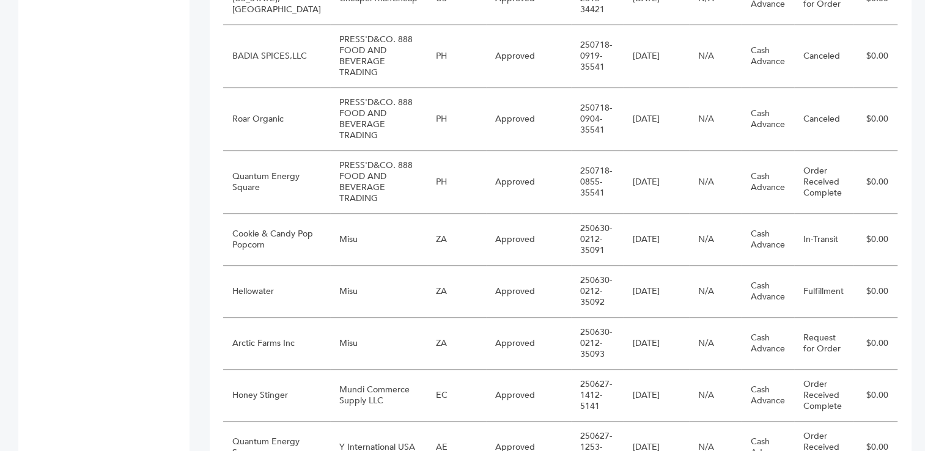
scroll to position [728, 0]
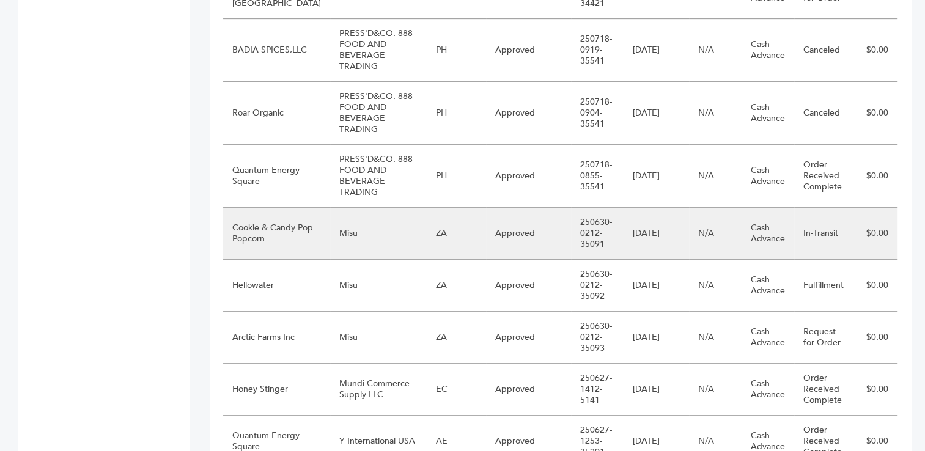
click at [367, 208] on td "Misu" at bounding box center [378, 234] width 97 height 52
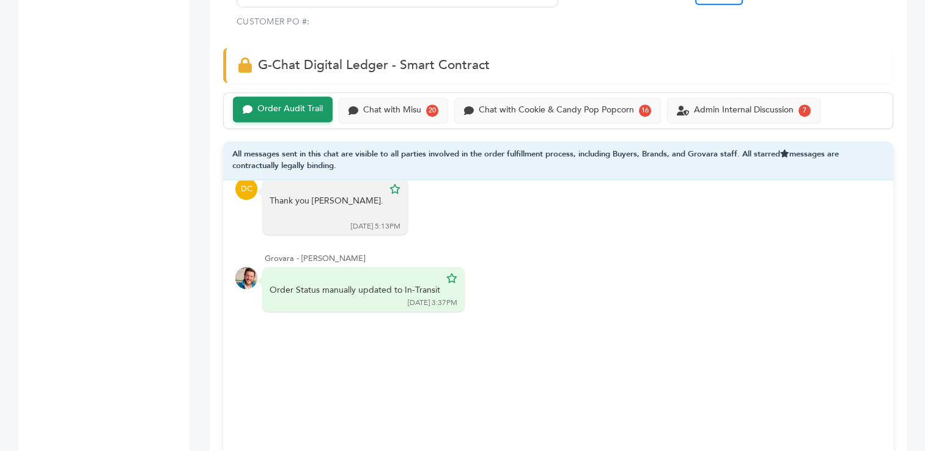
scroll to position [869, 0]
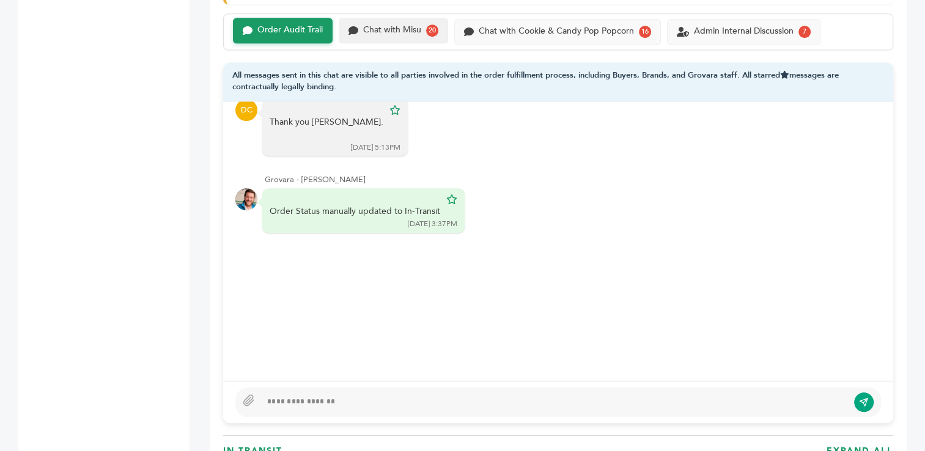
click at [402, 30] on div "Chat with Misu" at bounding box center [392, 30] width 58 height 10
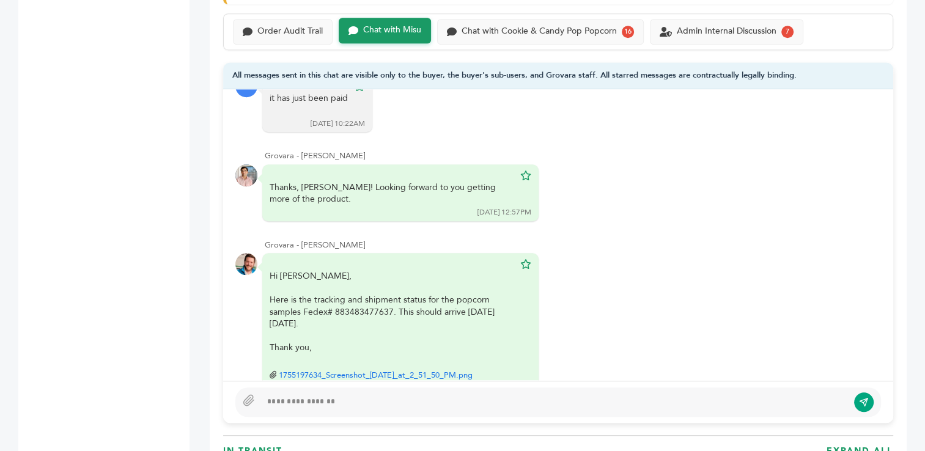
scroll to position [2459, 0]
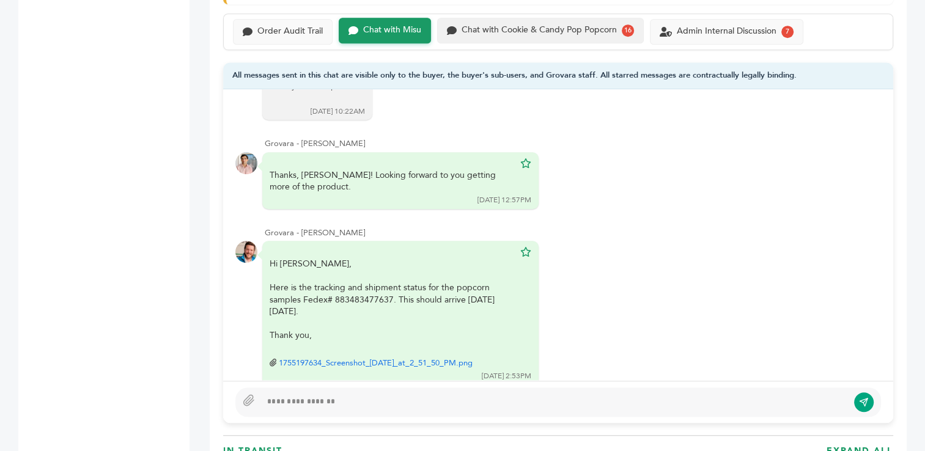
click at [542, 33] on div "Chat with Cookie & Candy Pop Popcorn" at bounding box center [539, 30] width 155 height 10
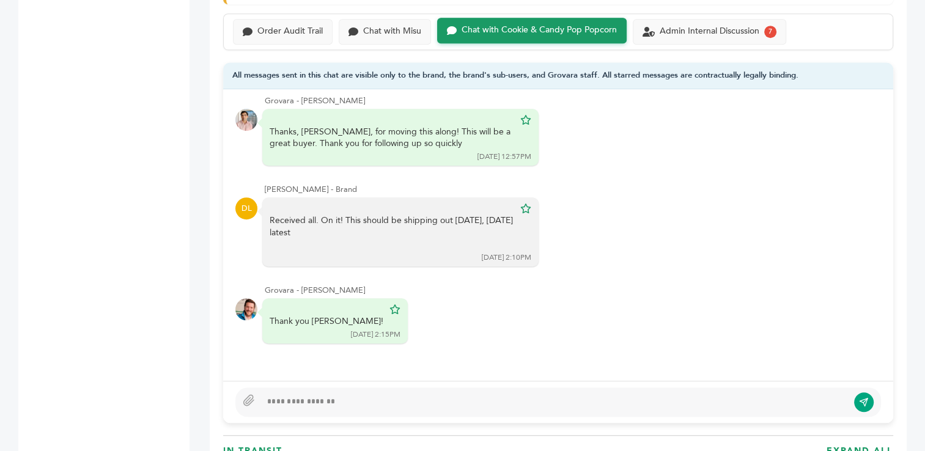
scroll to position [1625, 0]
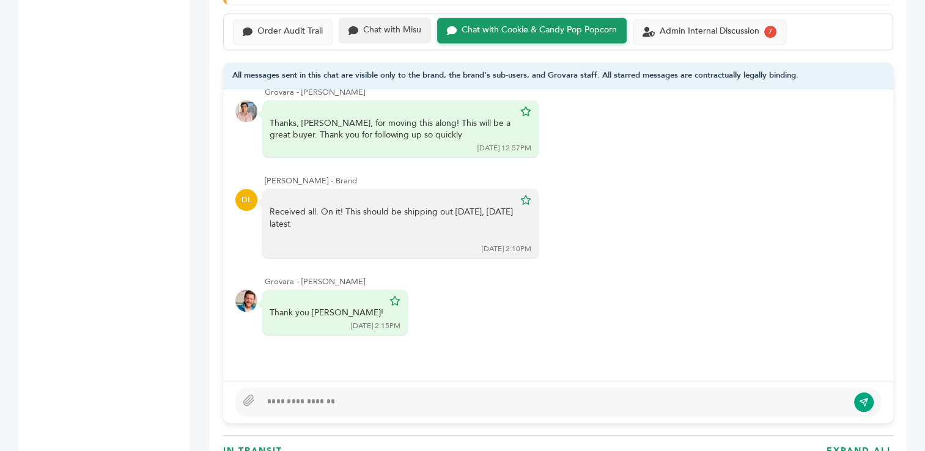
click at [394, 28] on div "Chat with Misu" at bounding box center [392, 30] width 58 height 10
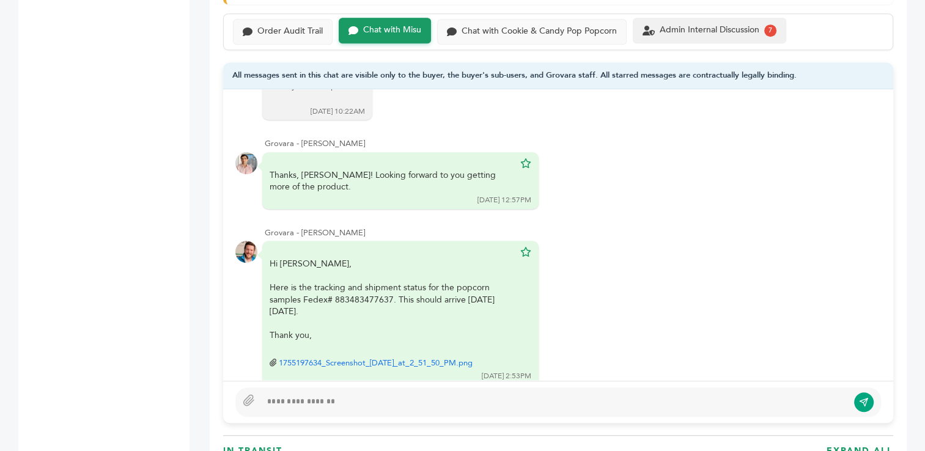
click at [718, 26] on div "Admin Internal Discussion" at bounding box center [710, 30] width 100 height 10
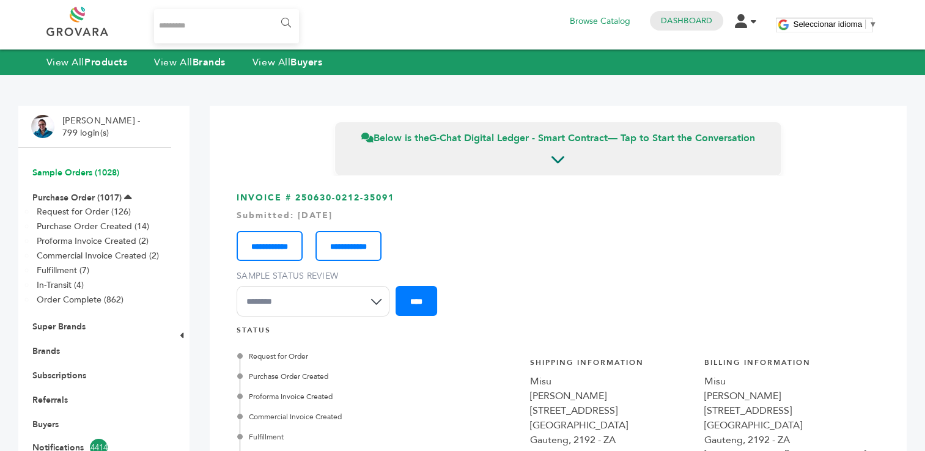
click at [78, 172] on link "Sample Orders (1028)" at bounding box center [75, 173] width 87 height 12
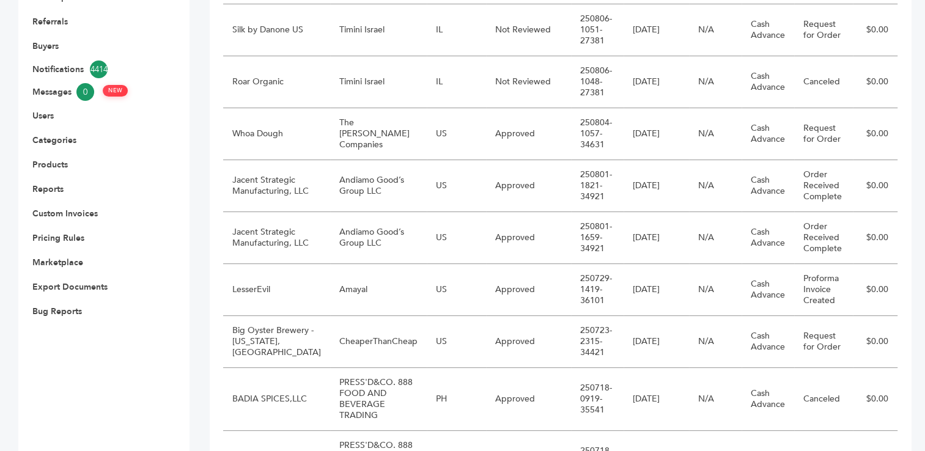
scroll to position [380, 0]
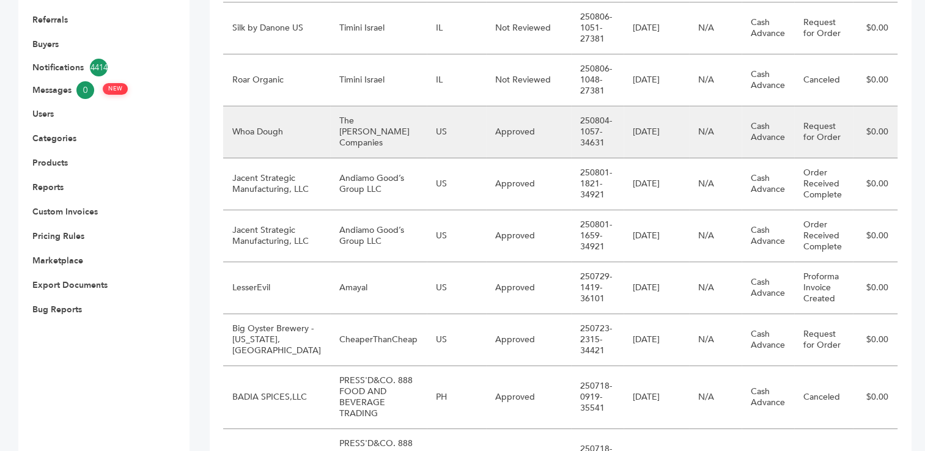
click at [384, 138] on td "The [PERSON_NAME] Companies" at bounding box center [378, 132] width 97 height 52
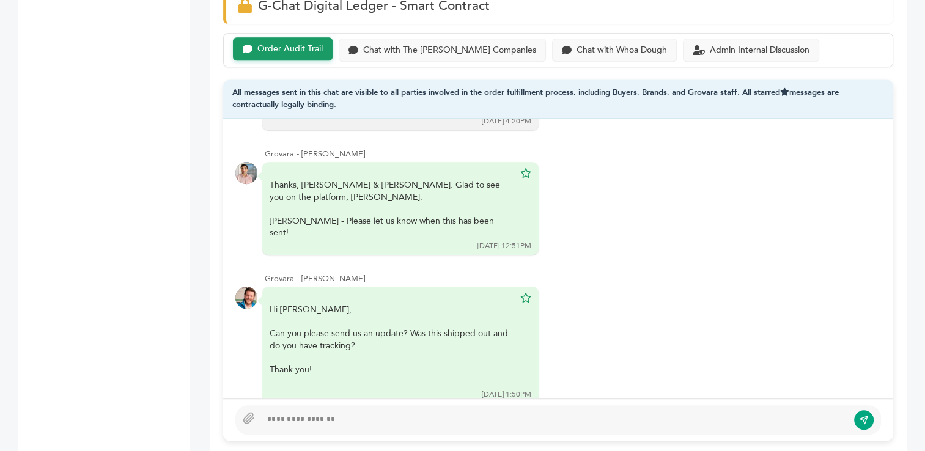
scroll to position [898, 0]
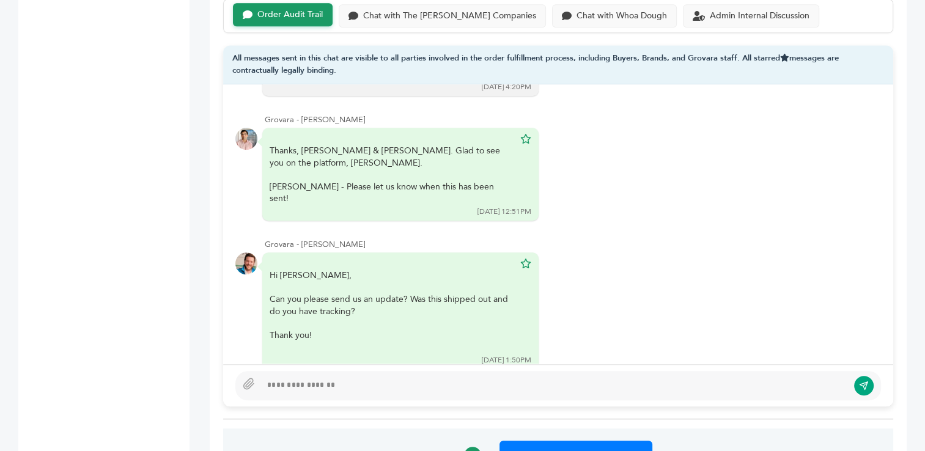
click at [357, 378] on div at bounding box center [554, 385] width 587 height 15
click at [683, 19] on div "Admin Internal Discussion" at bounding box center [751, 15] width 136 height 24
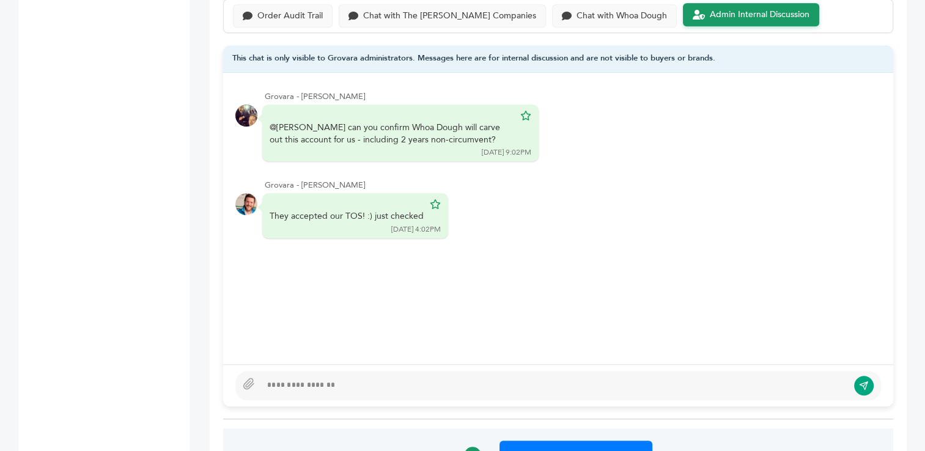
click at [345, 385] on div at bounding box center [554, 385] width 587 height 15
paste div
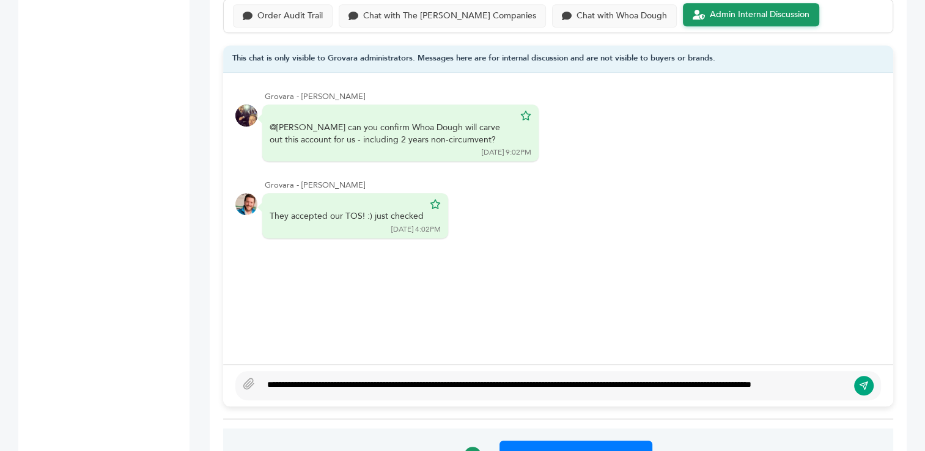
scroll to position [889, 0]
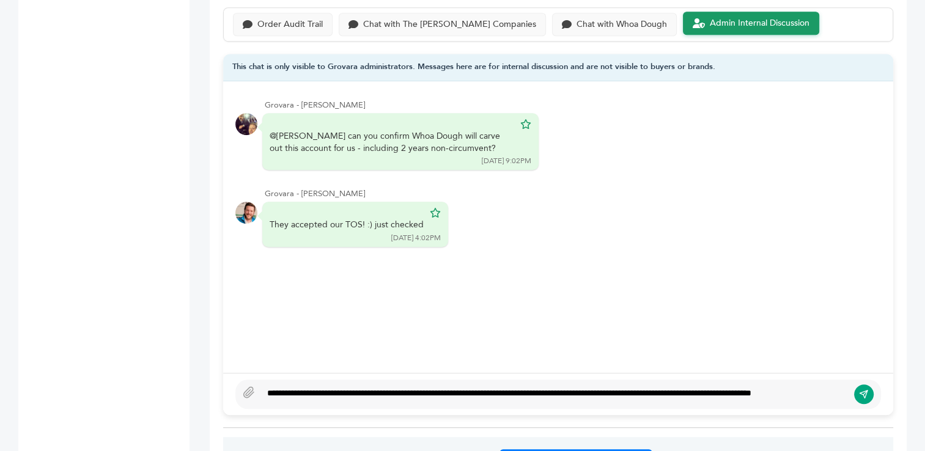
click at [267, 387] on div "**********" at bounding box center [554, 394] width 587 height 15
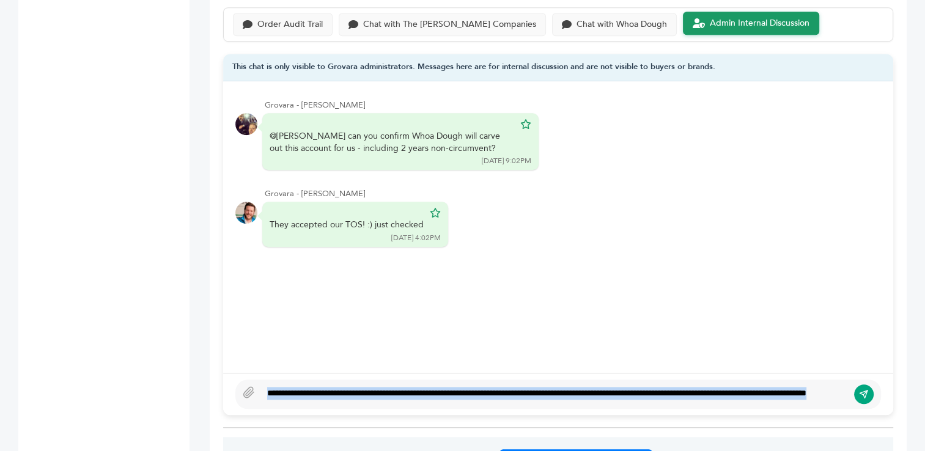
drag, startPoint x: 408, startPoint y: 394, endPoint x: 254, endPoint y: 378, distance: 155.4
click at [254, 380] on div "**********" at bounding box center [558, 394] width 646 height 29
type textarea "****"
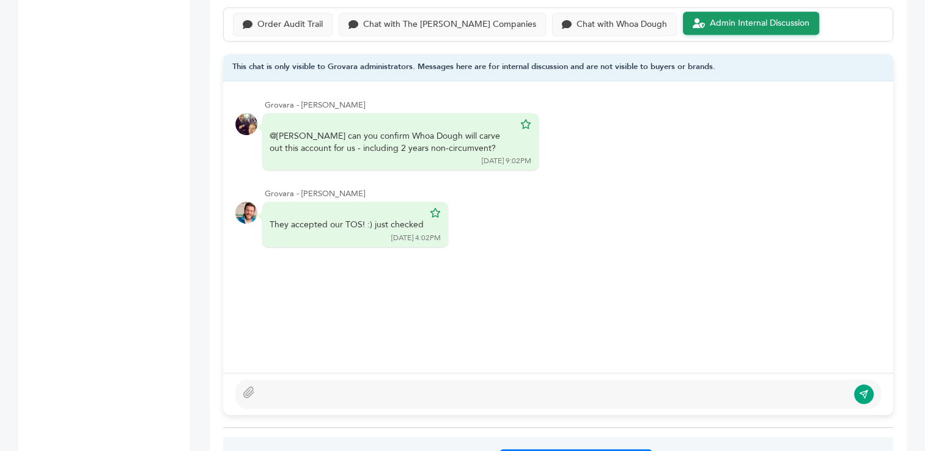
scroll to position [898, 0]
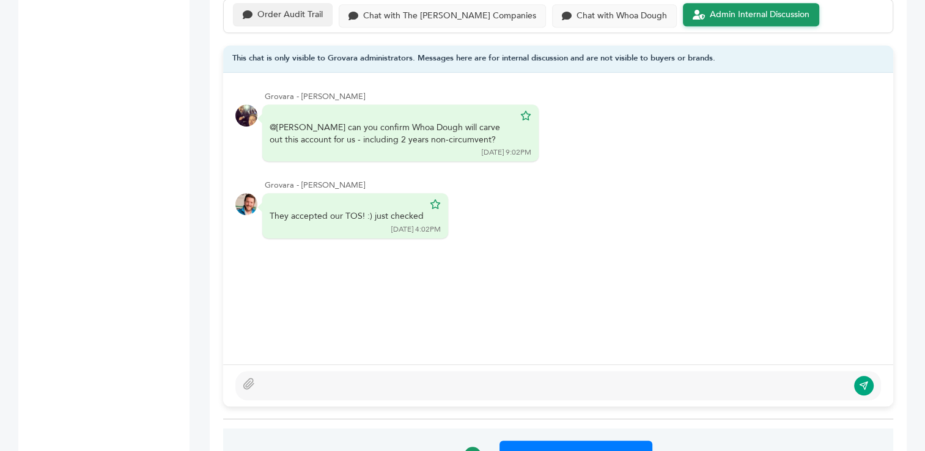
click at [276, 16] on div "Order Audit Trail" at bounding box center [289, 15] width 65 height 10
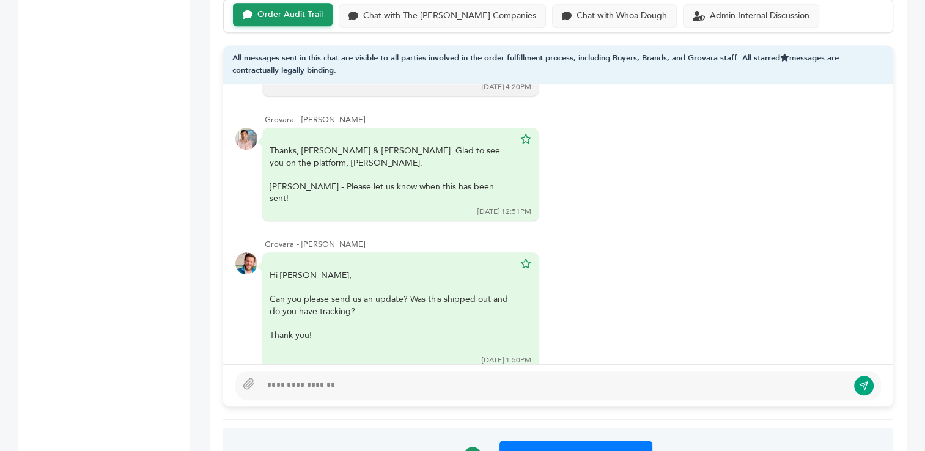
click at [285, 385] on div at bounding box center [554, 385] width 587 height 15
paste div
type textarea "**********"
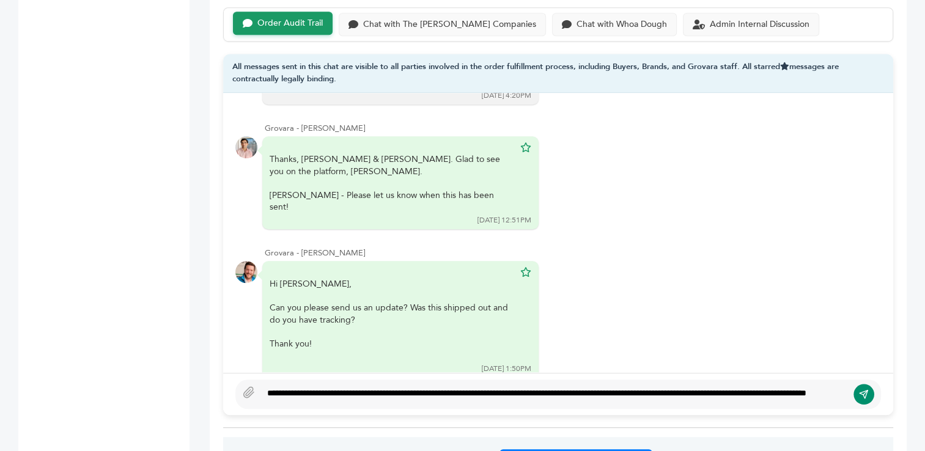
click at [866, 390] on icon "submit" at bounding box center [864, 394] width 8 height 8
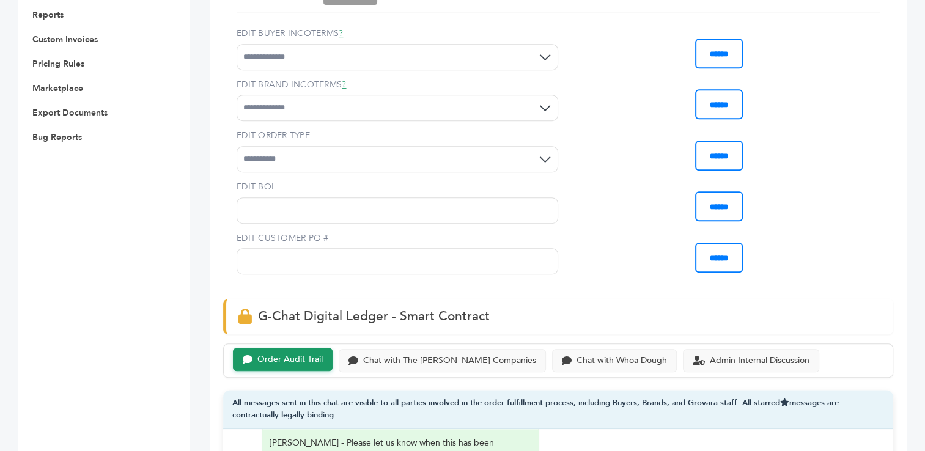
scroll to position [0, 0]
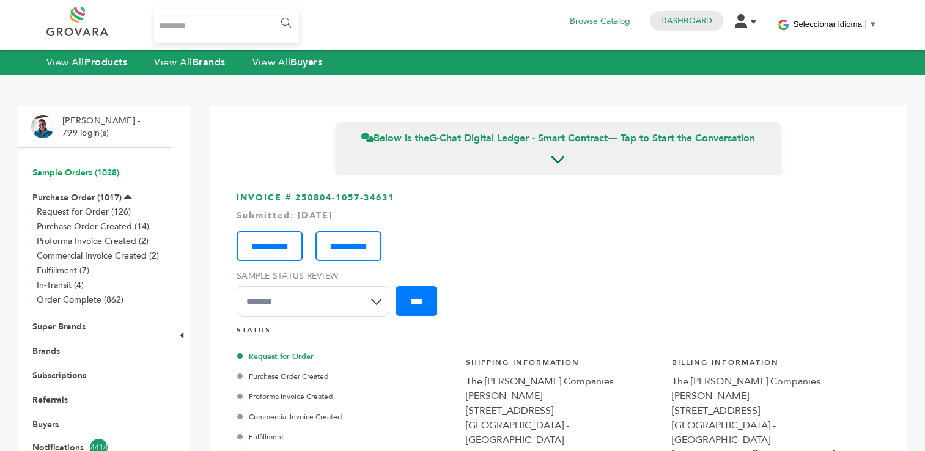
click at [84, 176] on link "Sample Orders (1028)" at bounding box center [75, 173] width 87 height 12
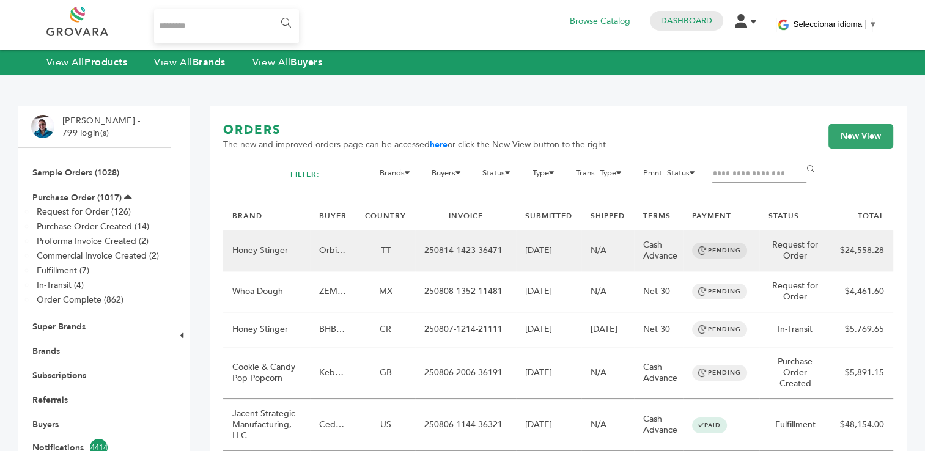
click at [438, 252] on td "250814-1423-36471" at bounding box center [465, 251] width 101 height 41
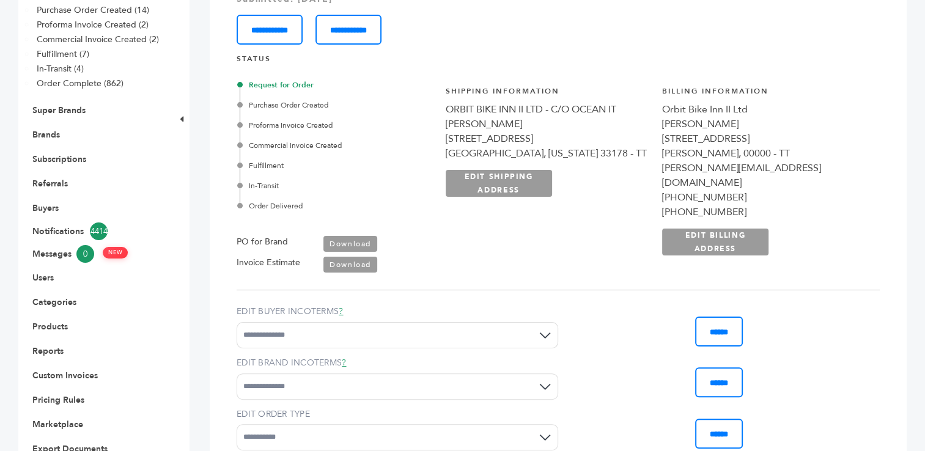
scroll to position [240, 0]
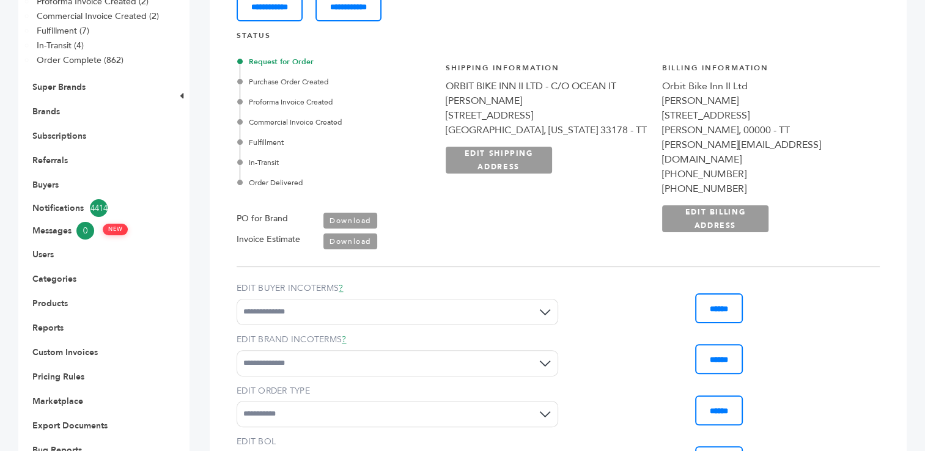
drag, startPoint x: 503, startPoint y: 86, endPoint x: 633, endPoint y: 125, distance: 136.6
click at [633, 125] on div "**********" at bounding box center [548, 148] width 204 height 170
copy div "ORBIT BIKE INN II LTD - C/O OCEAN IT Isaac Furlonge 8740 NW 102nd Street Medley…"
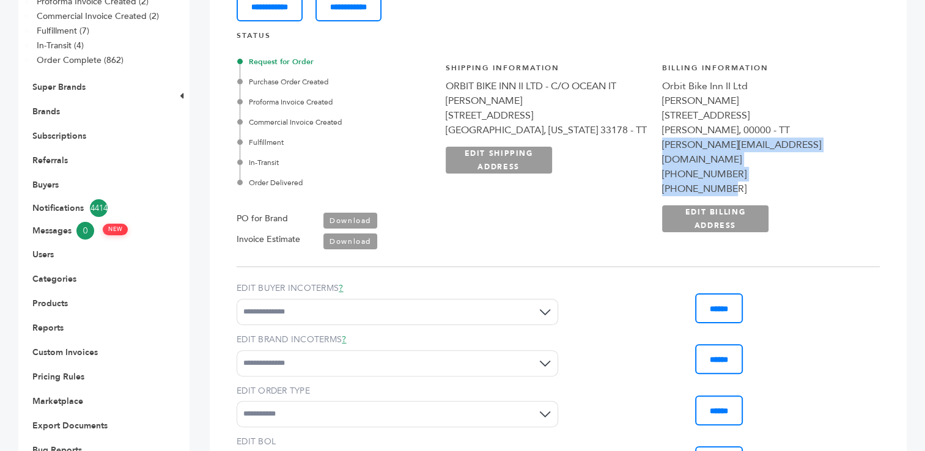
drag, startPoint x: 690, startPoint y: 144, endPoint x: 773, endPoint y: 173, distance: 87.4
click at [773, 173] on div "**********" at bounding box center [764, 148] width 204 height 170
copy div "i.furlonge@bikeinnltd.com +18684970409 +18684970409"
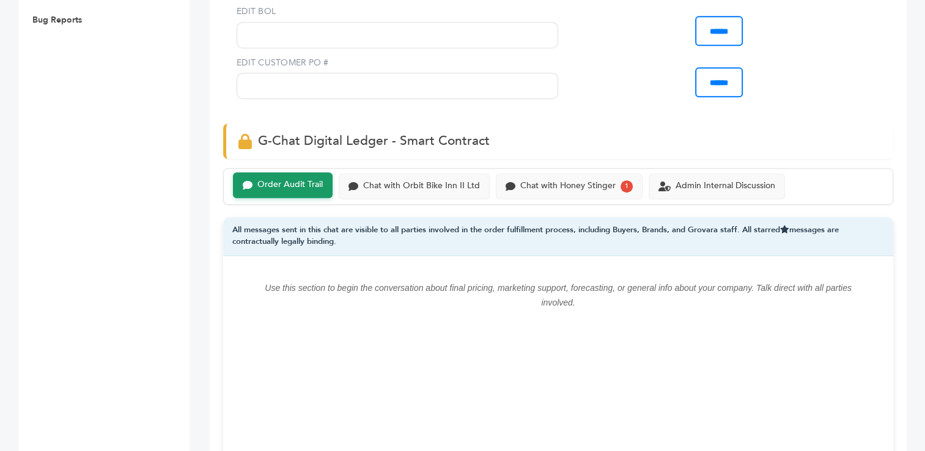
scroll to position [753, 0]
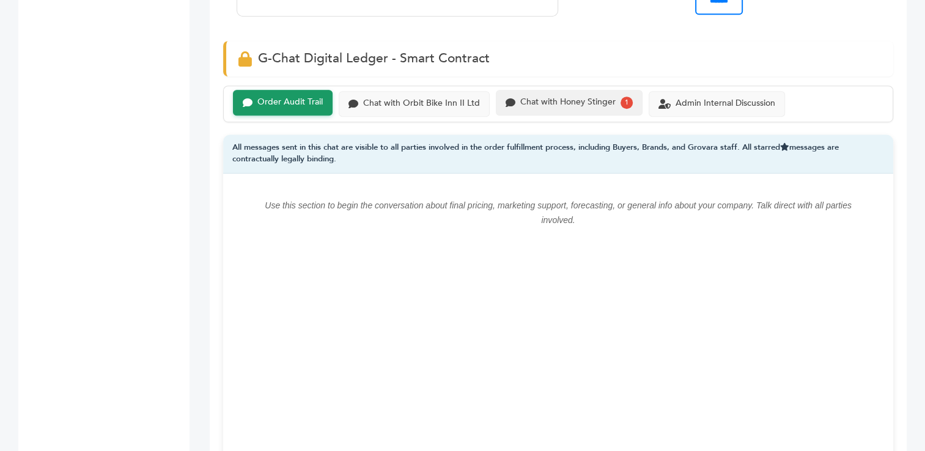
click at [574, 97] on div "Chat with Honey Stinger" at bounding box center [567, 102] width 95 height 10
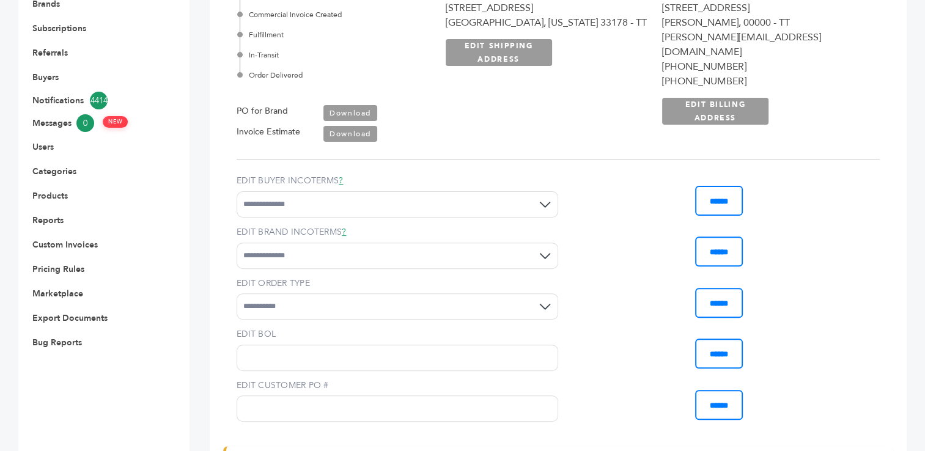
scroll to position [289, 0]
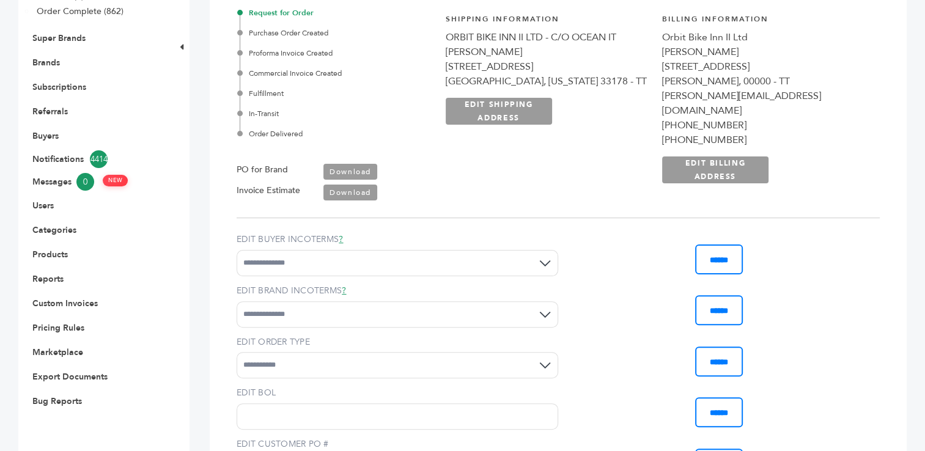
click at [346, 170] on link "Download" at bounding box center [350, 172] width 54 height 16
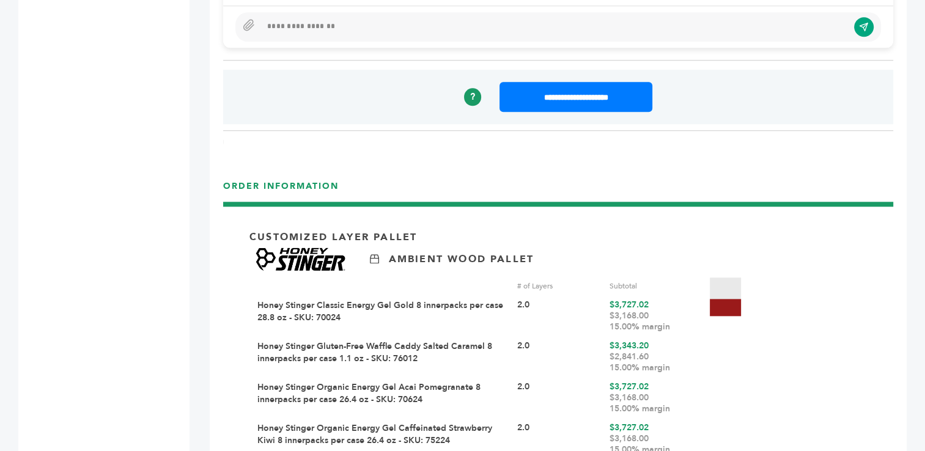
scroll to position [1191, 0]
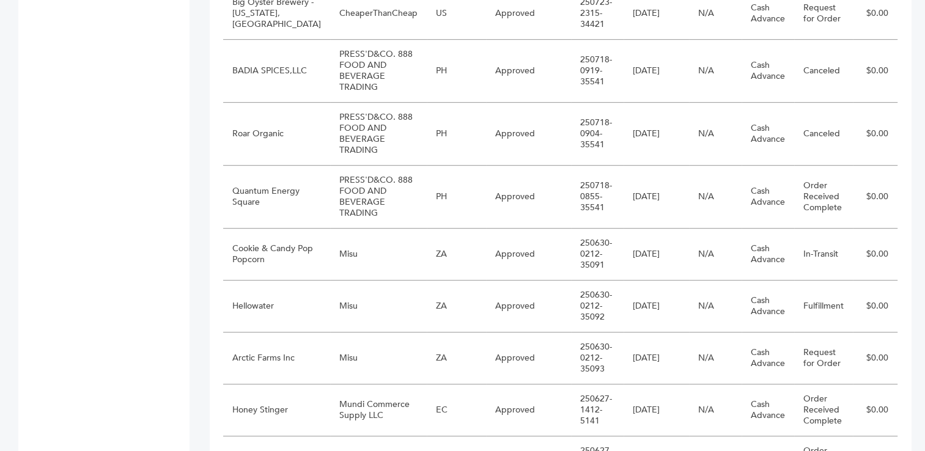
scroll to position [717, 0]
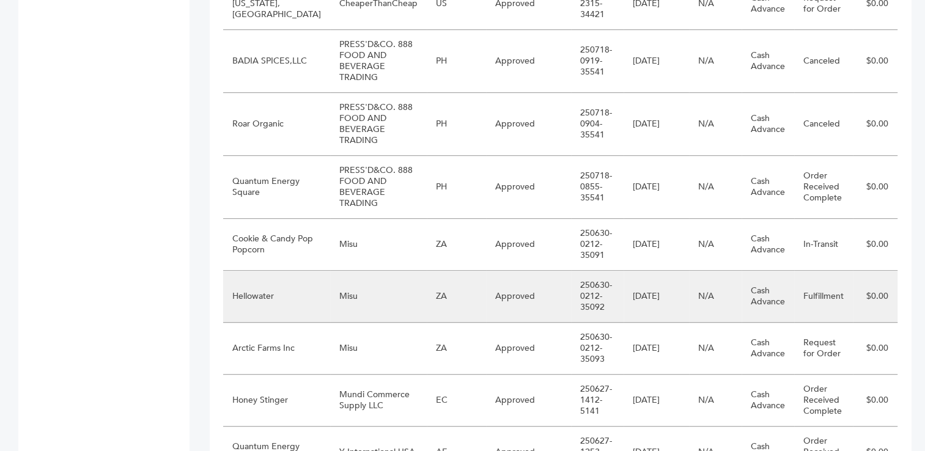
click at [457, 271] on td "ZA" at bounding box center [456, 297] width 59 height 52
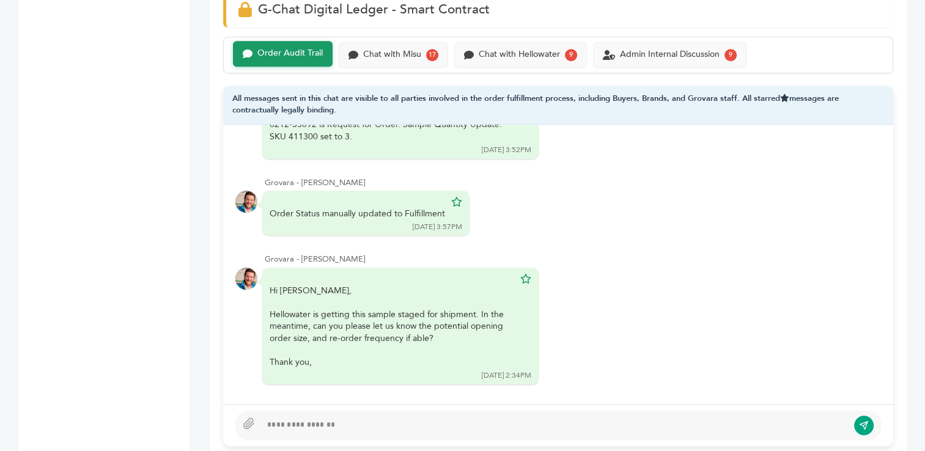
scroll to position [884, 0]
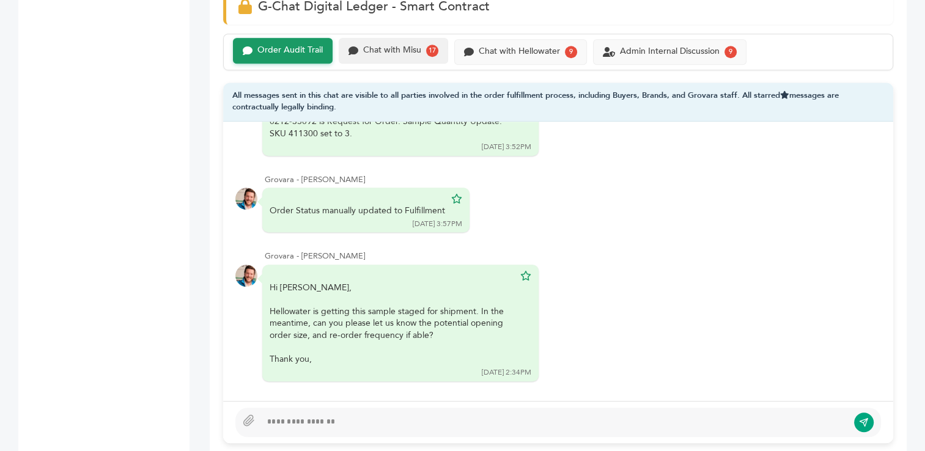
click at [391, 48] on div "Chat with Misu" at bounding box center [392, 50] width 58 height 10
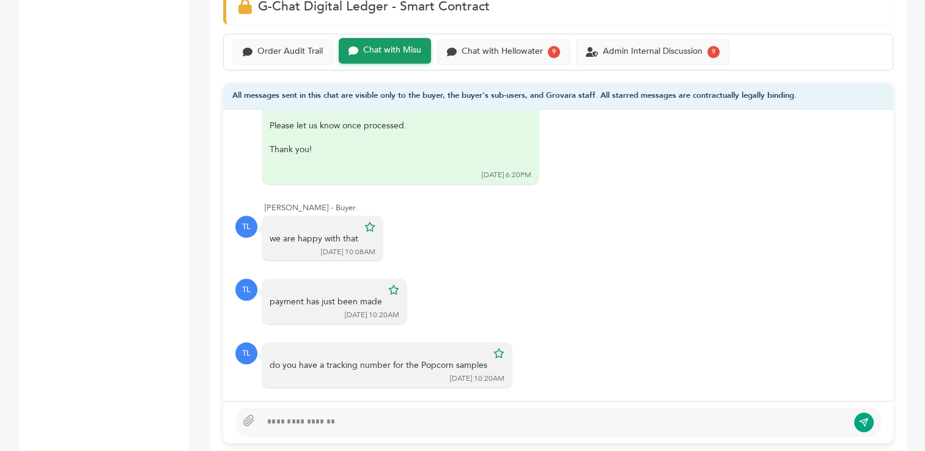
scroll to position [1534, 0]
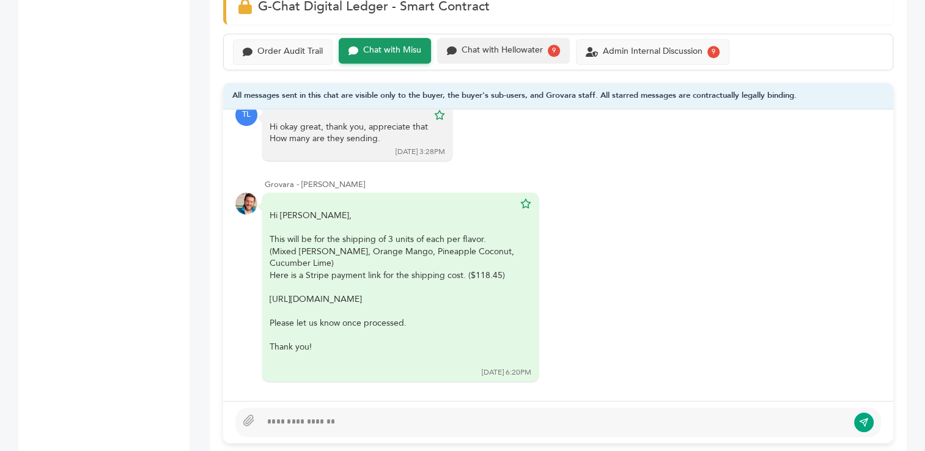
click at [504, 48] on div "Chat with Hellowater" at bounding box center [502, 50] width 81 height 10
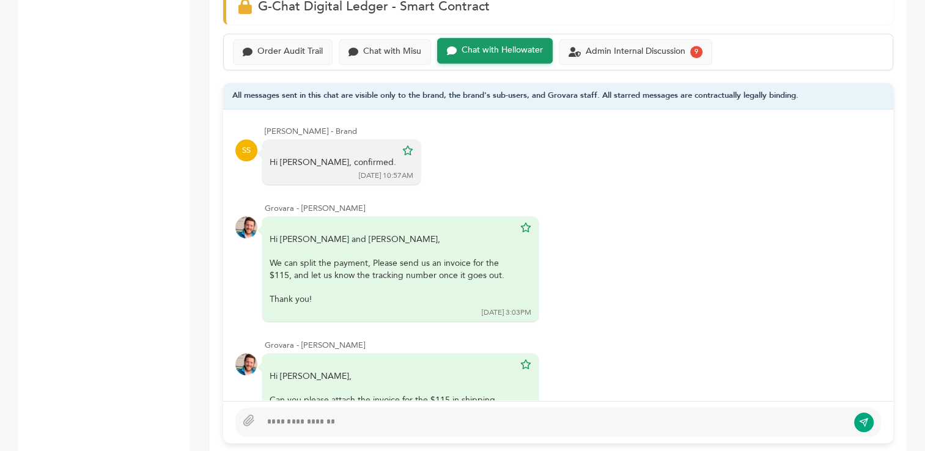
scroll to position [756, 0]
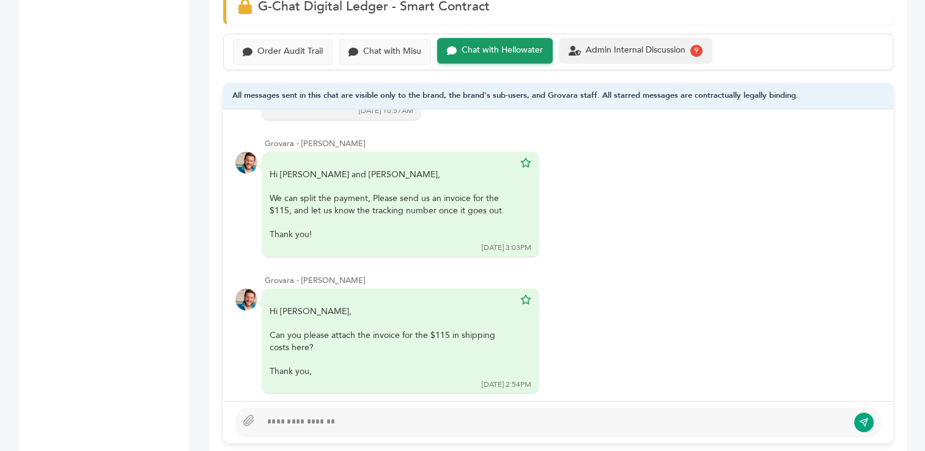
click at [606, 51] on div "Admin Internal Discussion" at bounding box center [636, 50] width 100 height 10
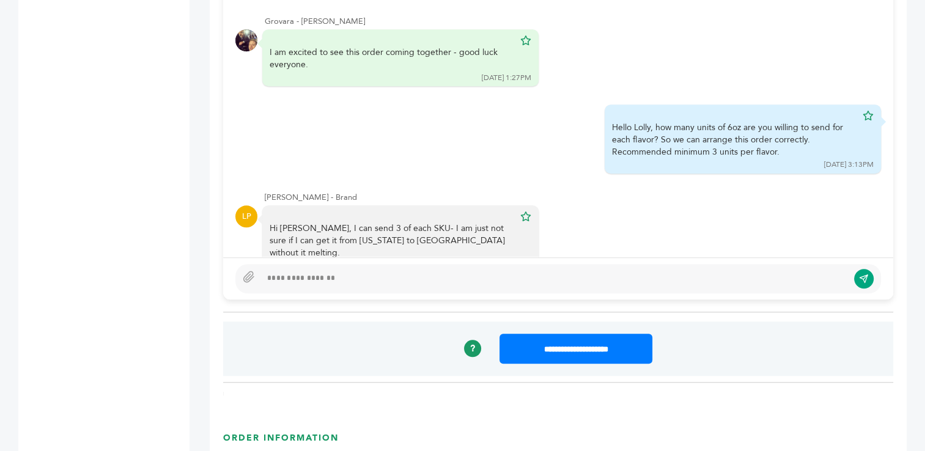
scroll to position [1029, 0]
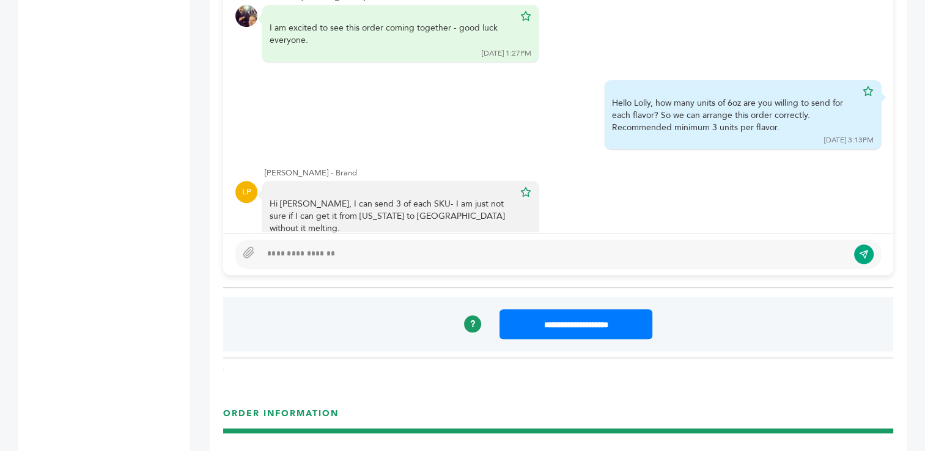
click at [613, 258] on div at bounding box center [554, 254] width 587 height 15
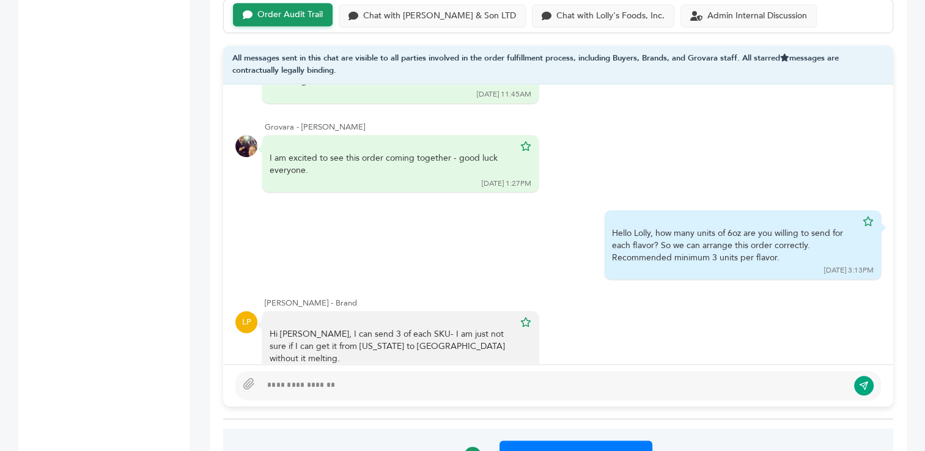
scroll to position [901, 0]
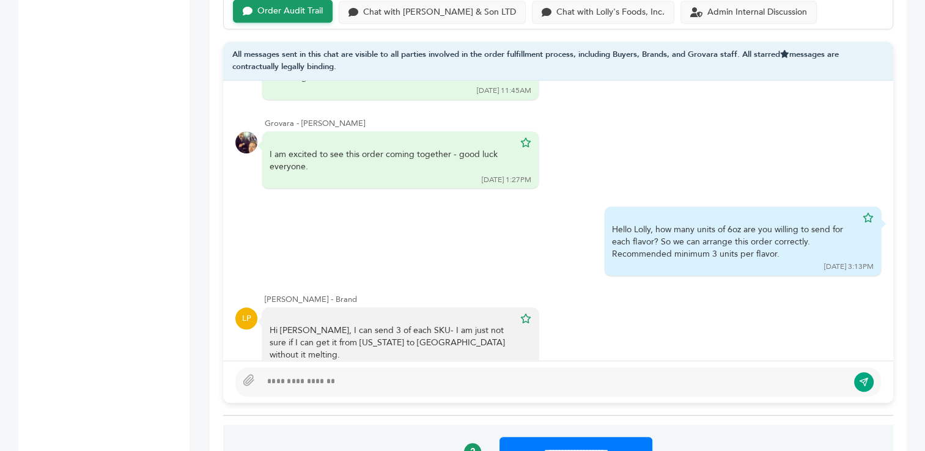
click at [380, 380] on div at bounding box center [554, 382] width 587 height 15
type textarea "**********"
click at [441, 9] on div "Chat with [PERSON_NAME] & Son LTD" at bounding box center [439, 11] width 153 height 10
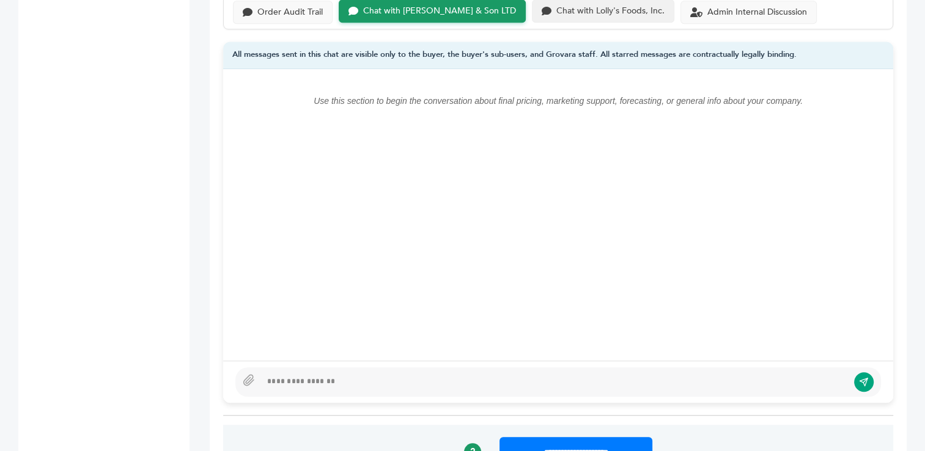
click at [560, 11] on div "Chat with Lolly's Foods, Inc." at bounding box center [610, 11] width 108 height 10
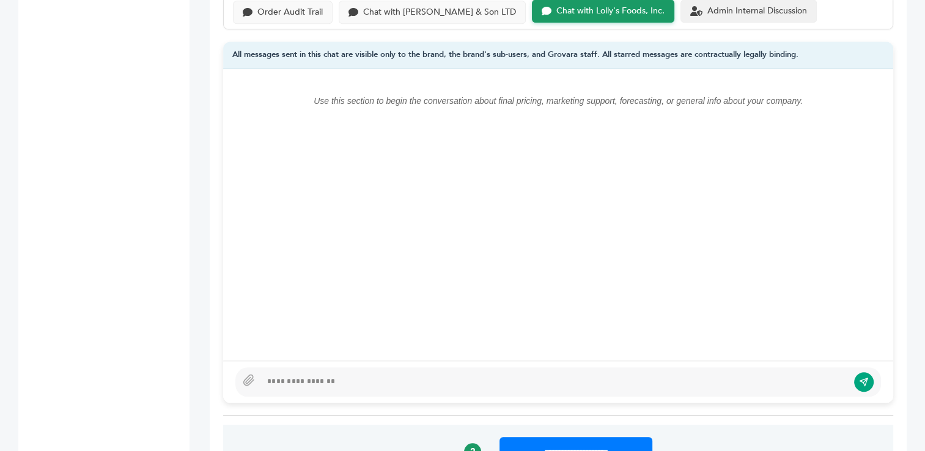
click at [707, 9] on div "Admin Internal Discussion" at bounding box center [757, 11] width 100 height 10
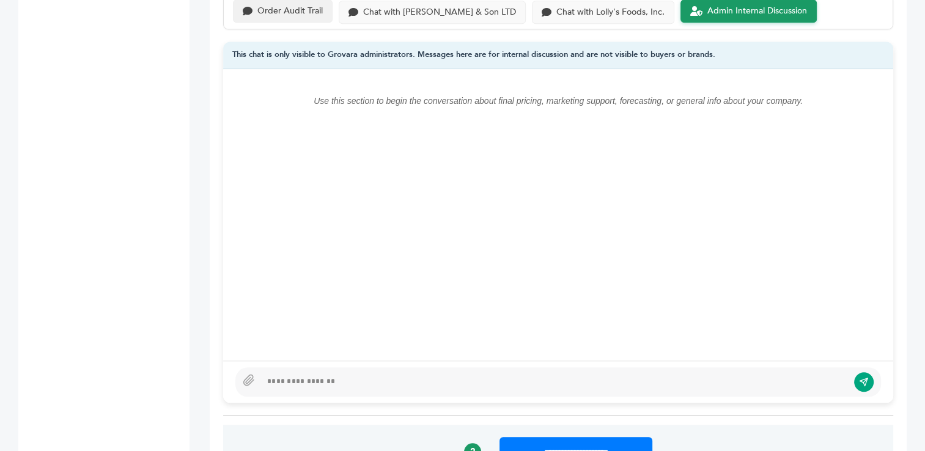
click at [294, 12] on div "Order Audit Trail" at bounding box center [289, 11] width 65 height 10
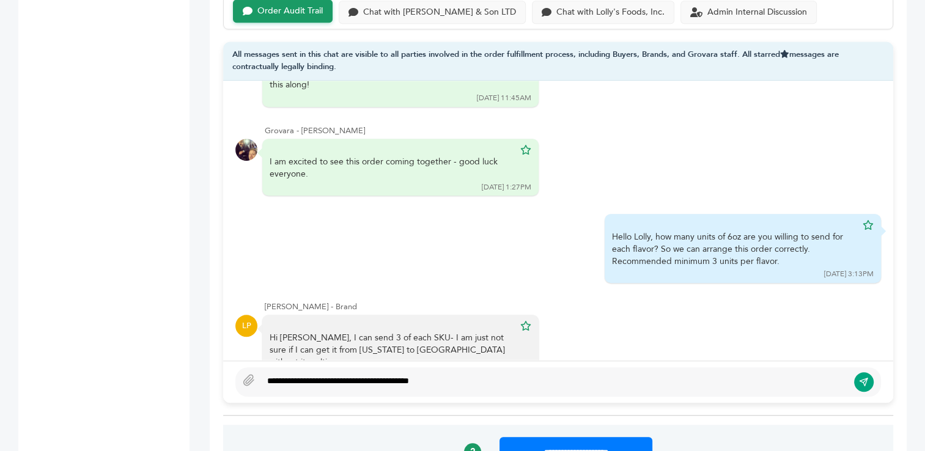
scroll to position [542, 0]
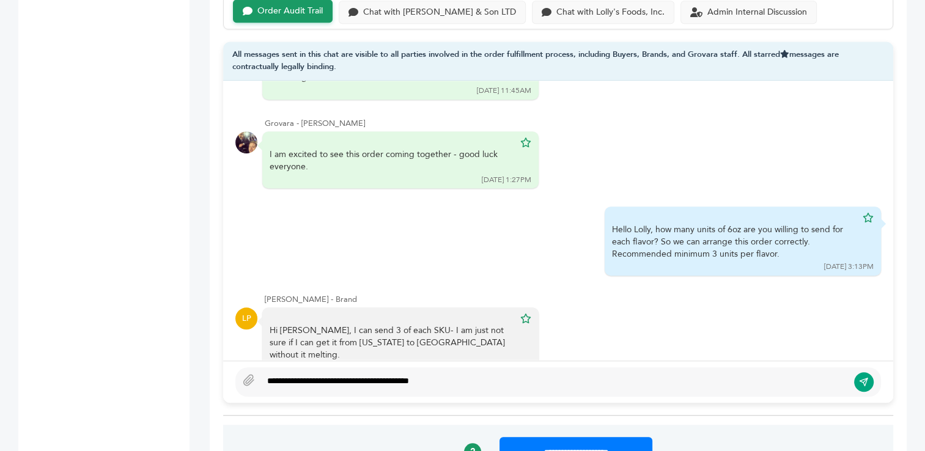
click at [437, 383] on div "**********" at bounding box center [554, 382] width 587 height 15
click at [861, 381] on icon "submit" at bounding box center [864, 382] width 10 height 10
